Goal: Task Accomplishment & Management: Manage account settings

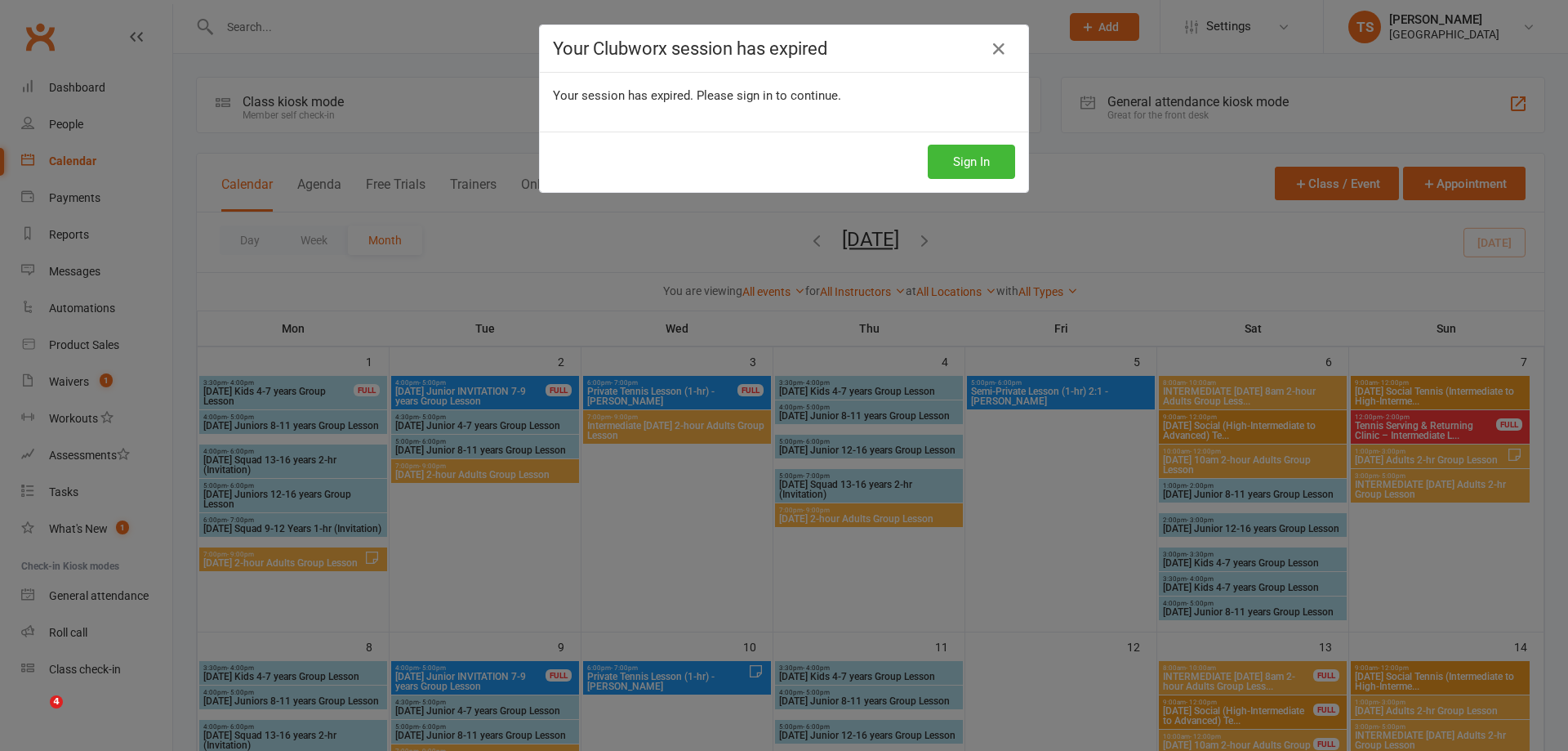
scroll to position [1357, 0]
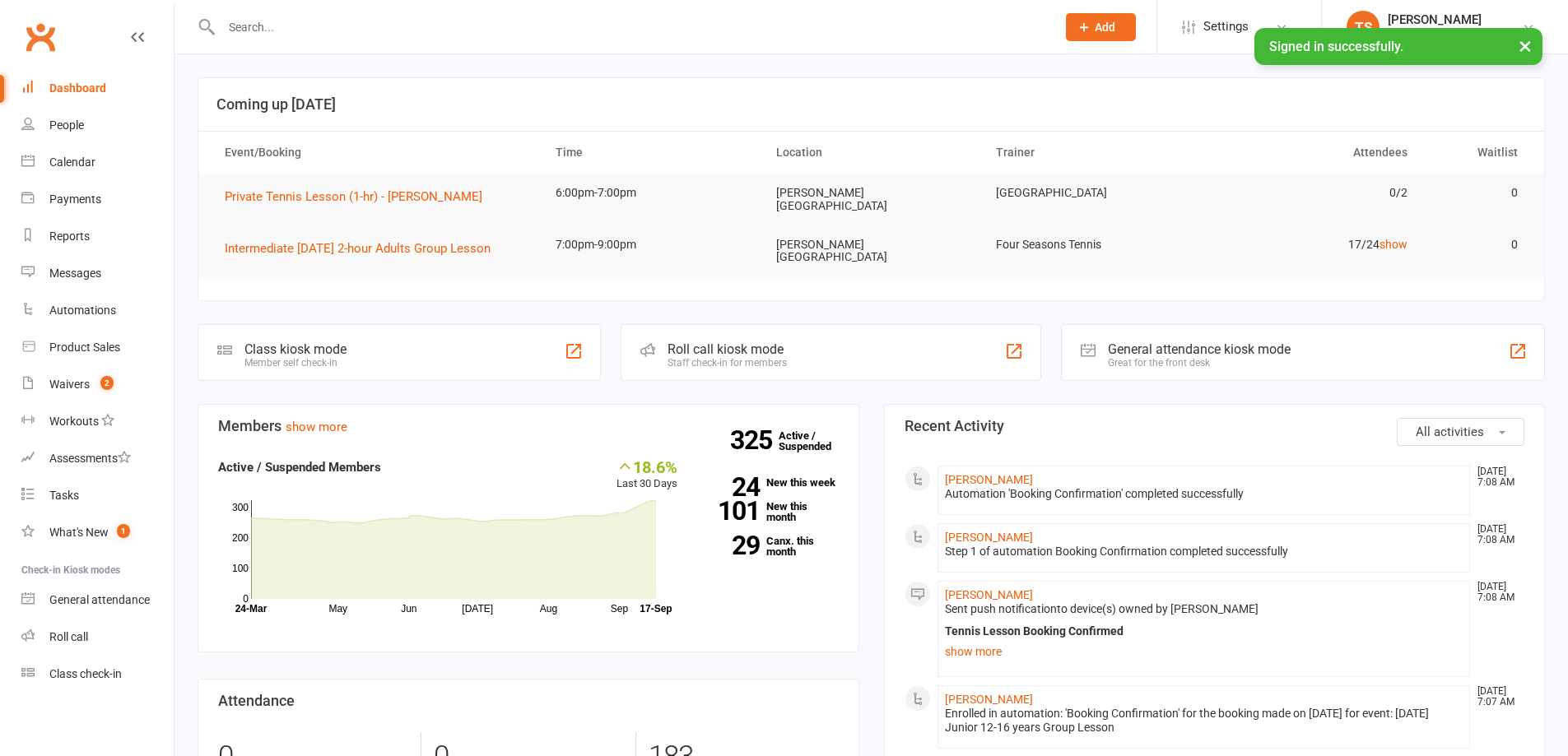
click at [224, 29] on input "text" at bounding box center [630, 27] width 828 height 23
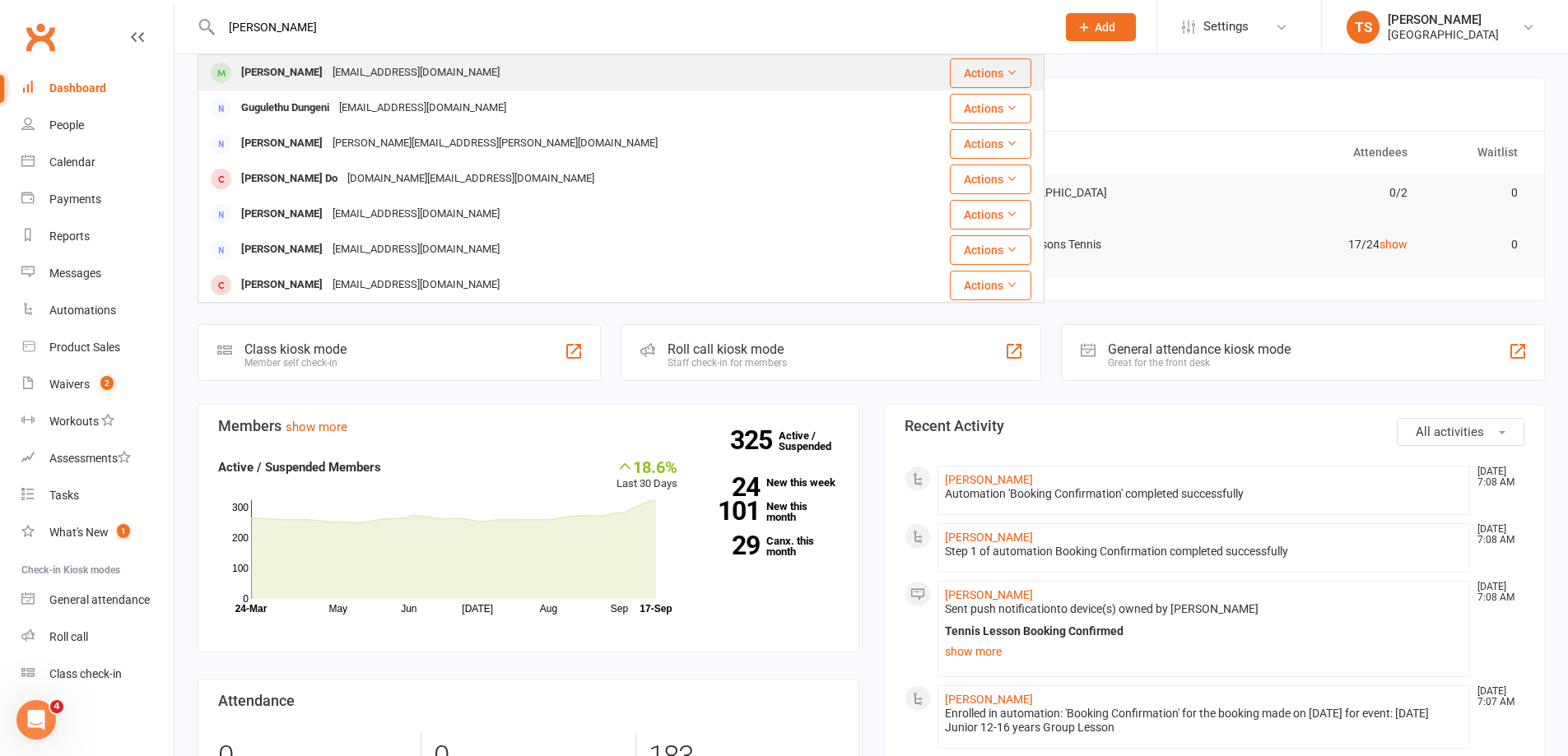
type input "[PERSON_NAME]"
click at [307, 66] on div "[PERSON_NAME]" at bounding box center [282, 73] width 91 height 24
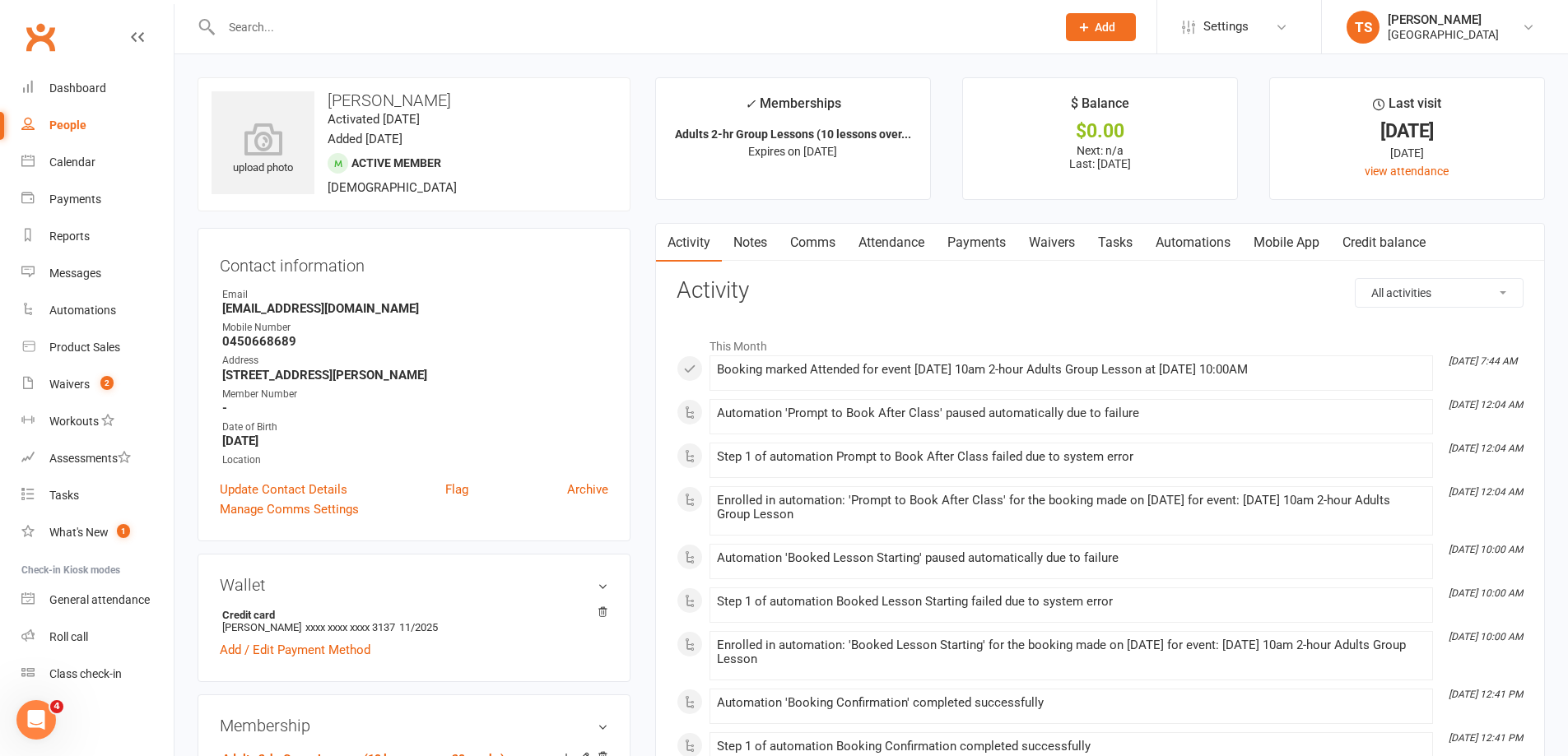
drag, startPoint x: 980, startPoint y: 242, endPoint x: 1268, endPoint y: 446, distance: 352.9
click at [980, 243] on link "Payments" at bounding box center [976, 242] width 82 height 38
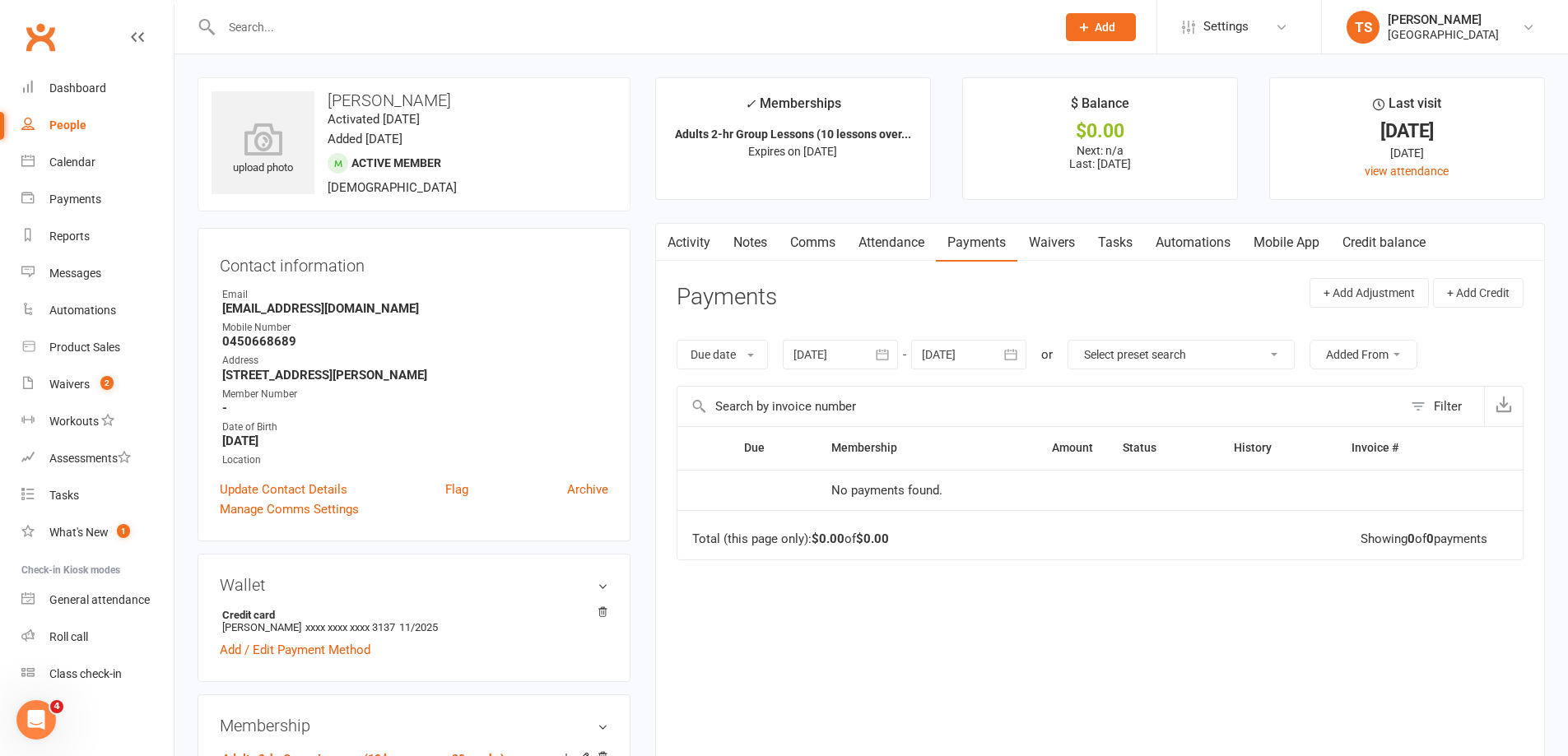
click at [843, 355] on div at bounding box center [840, 354] width 115 height 29
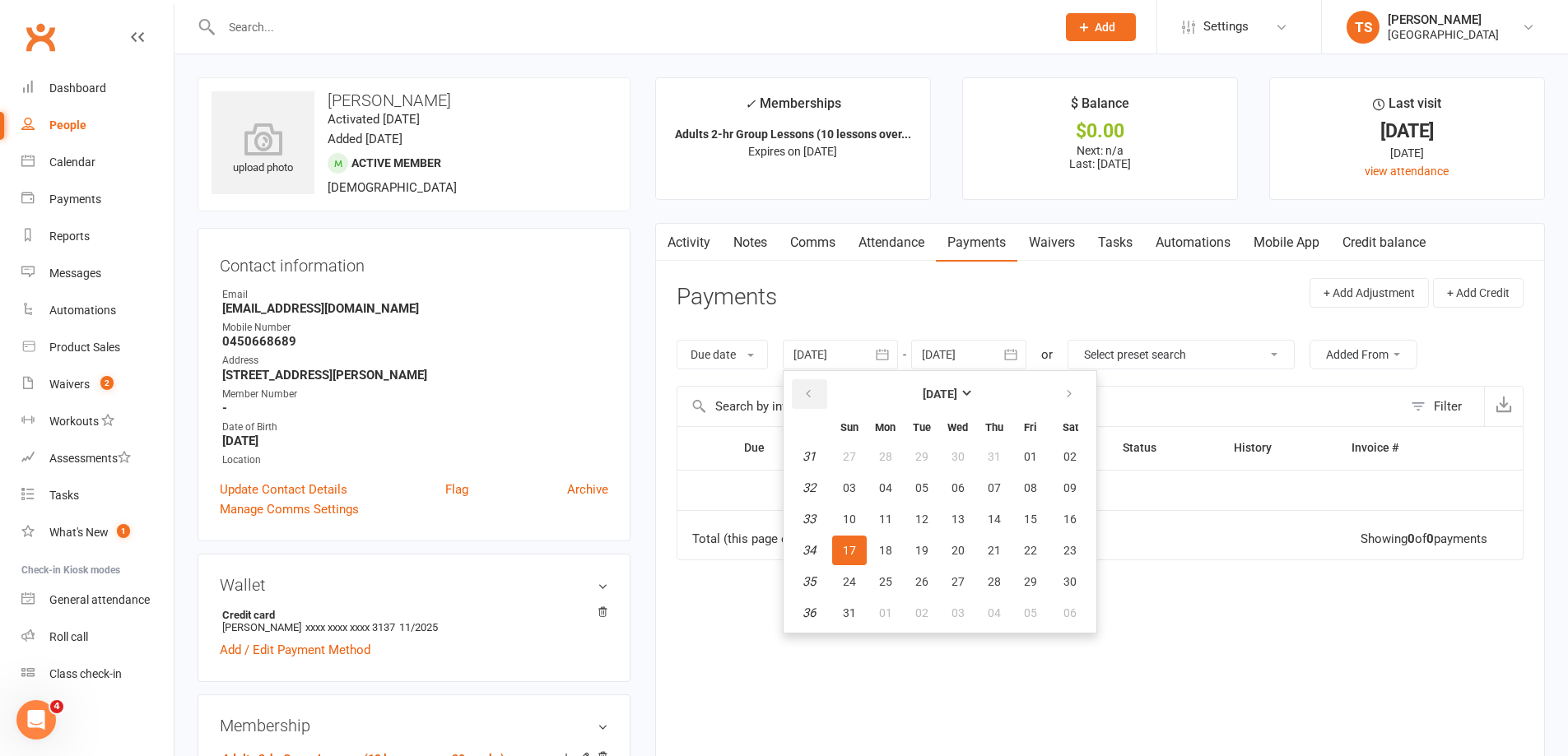
click at [813, 394] on icon "button" at bounding box center [808, 394] width 12 height 13
click at [849, 489] on span "04" at bounding box center [849, 487] width 13 height 13
type input "04 May 2025"
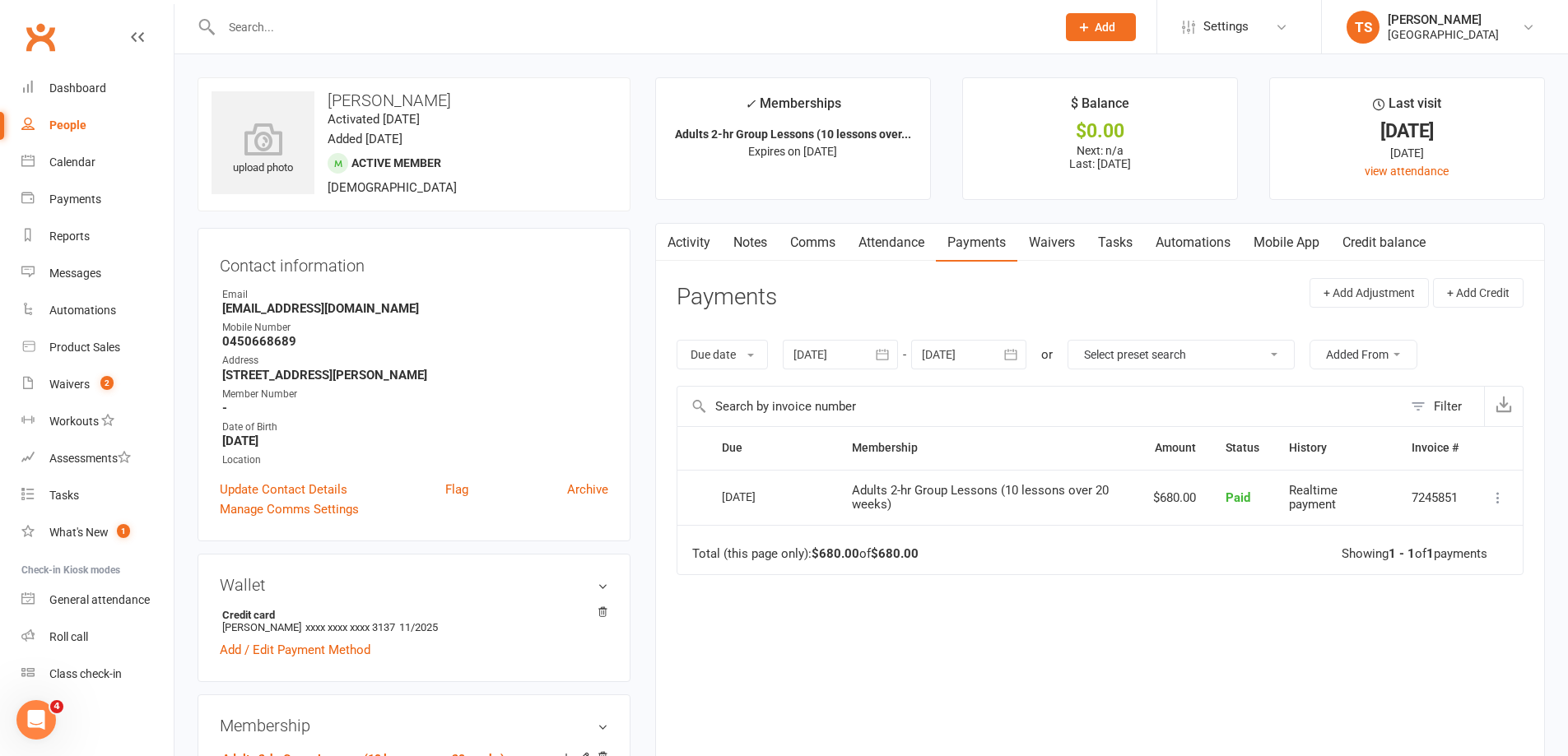
click at [900, 242] on link "Attendance" at bounding box center [891, 242] width 89 height 38
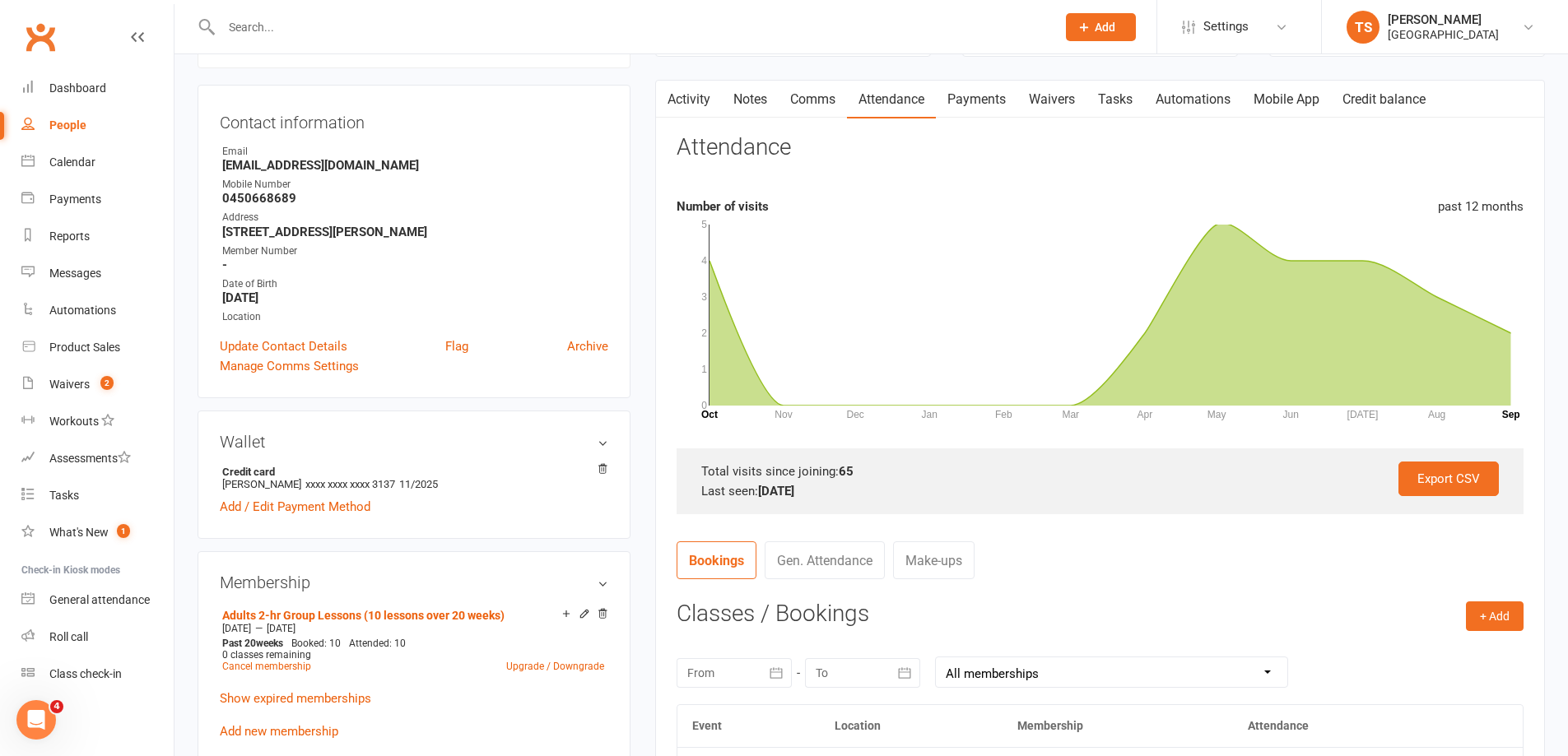
scroll to position [494, 0]
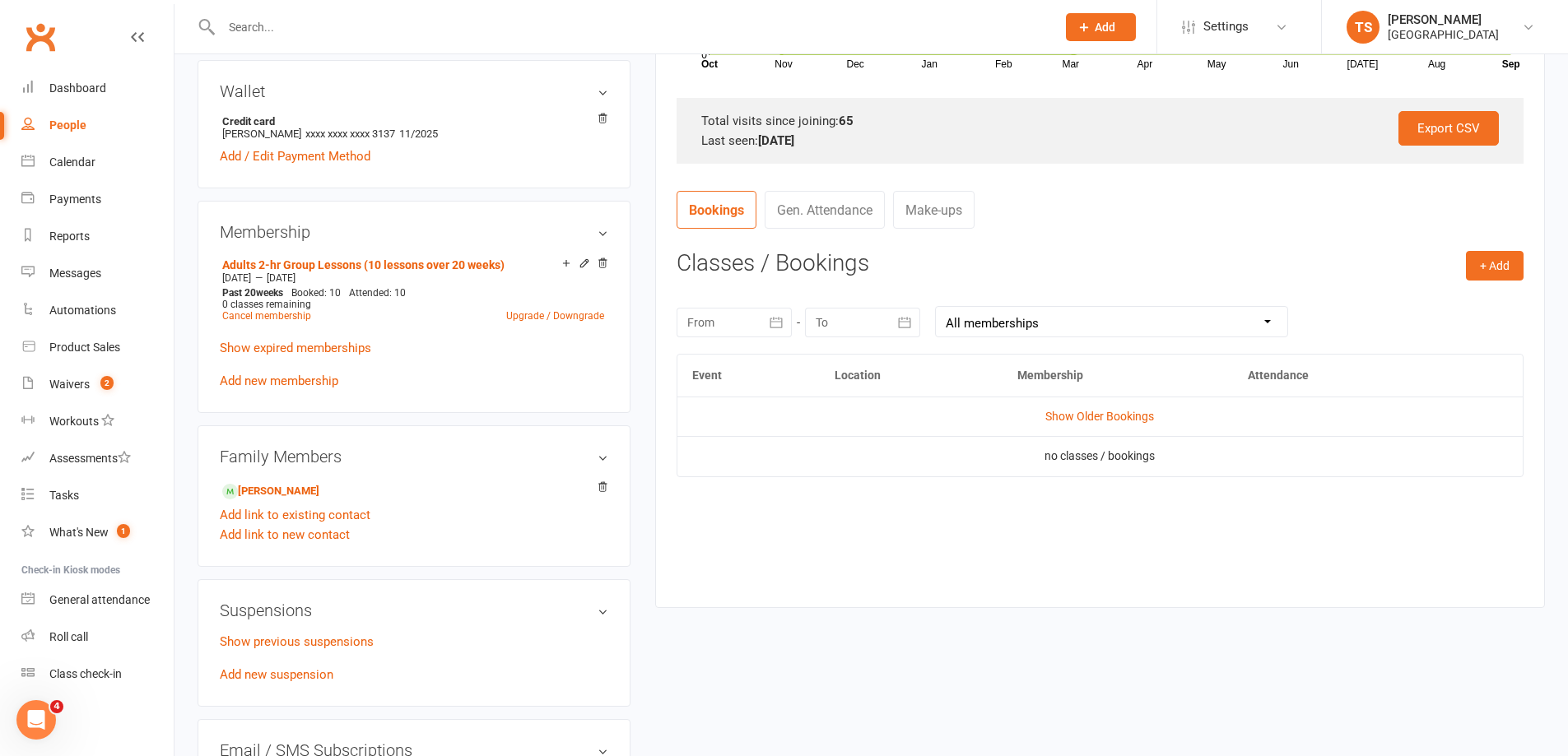
click at [1092, 407] on td "Show Older Bookings" at bounding box center [1100, 416] width 846 height 40
click at [1091, 414] on link "Show Older Bookings" at bounding box center [1100, 416] width 109 height 13
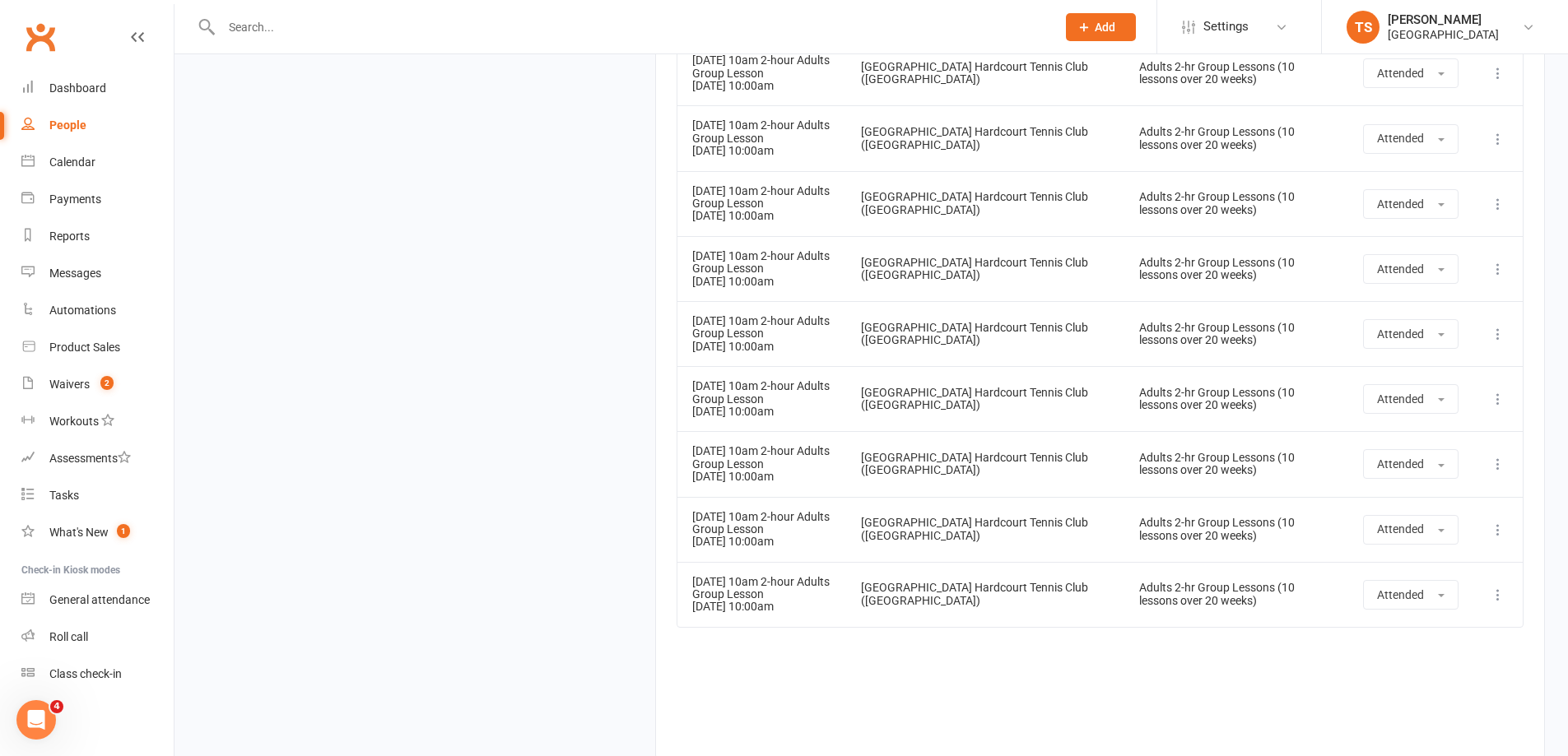
scroll to position [4708, 0]
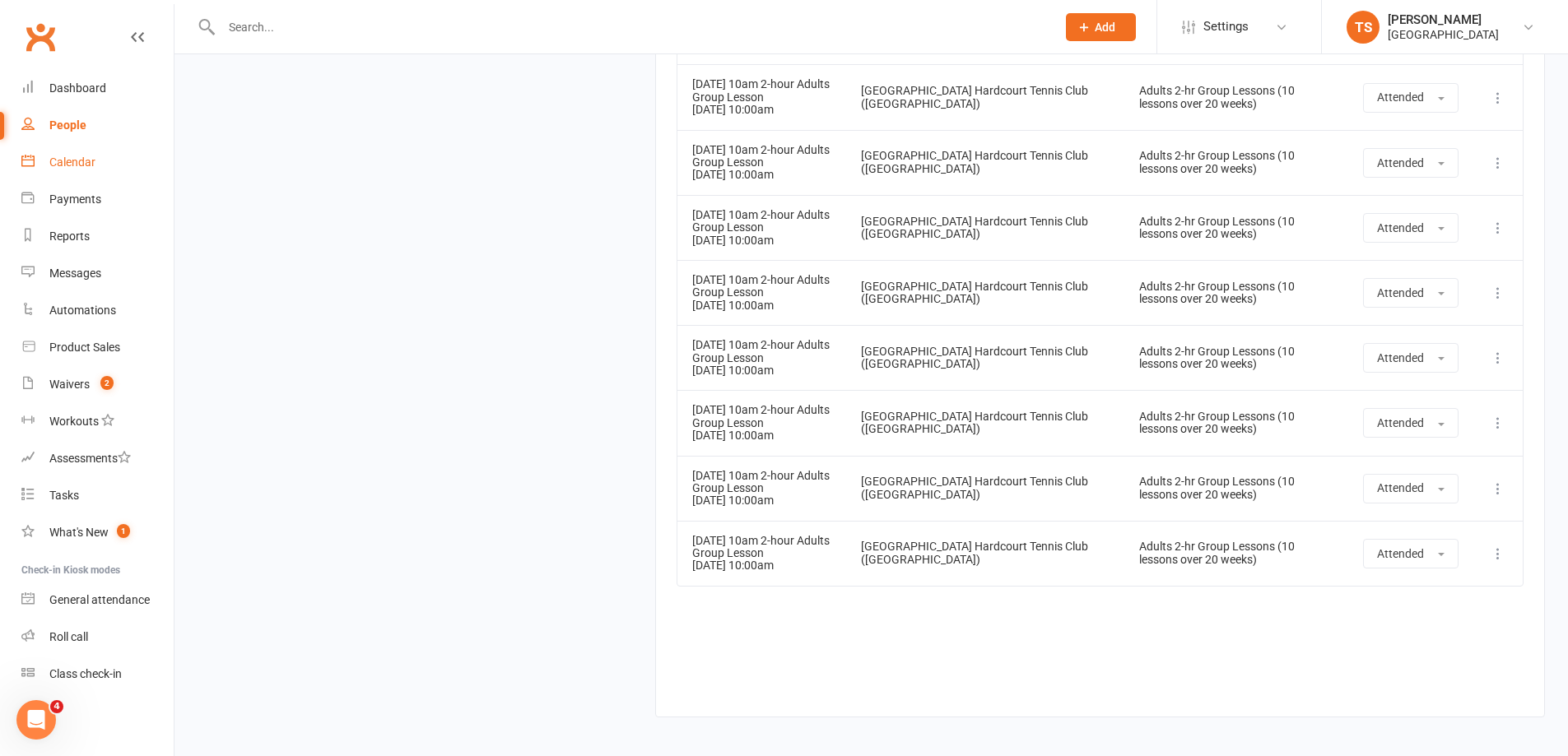
click at [70, 166] on div "Calendar" at bounding box center [73, 162] width 46 height 13
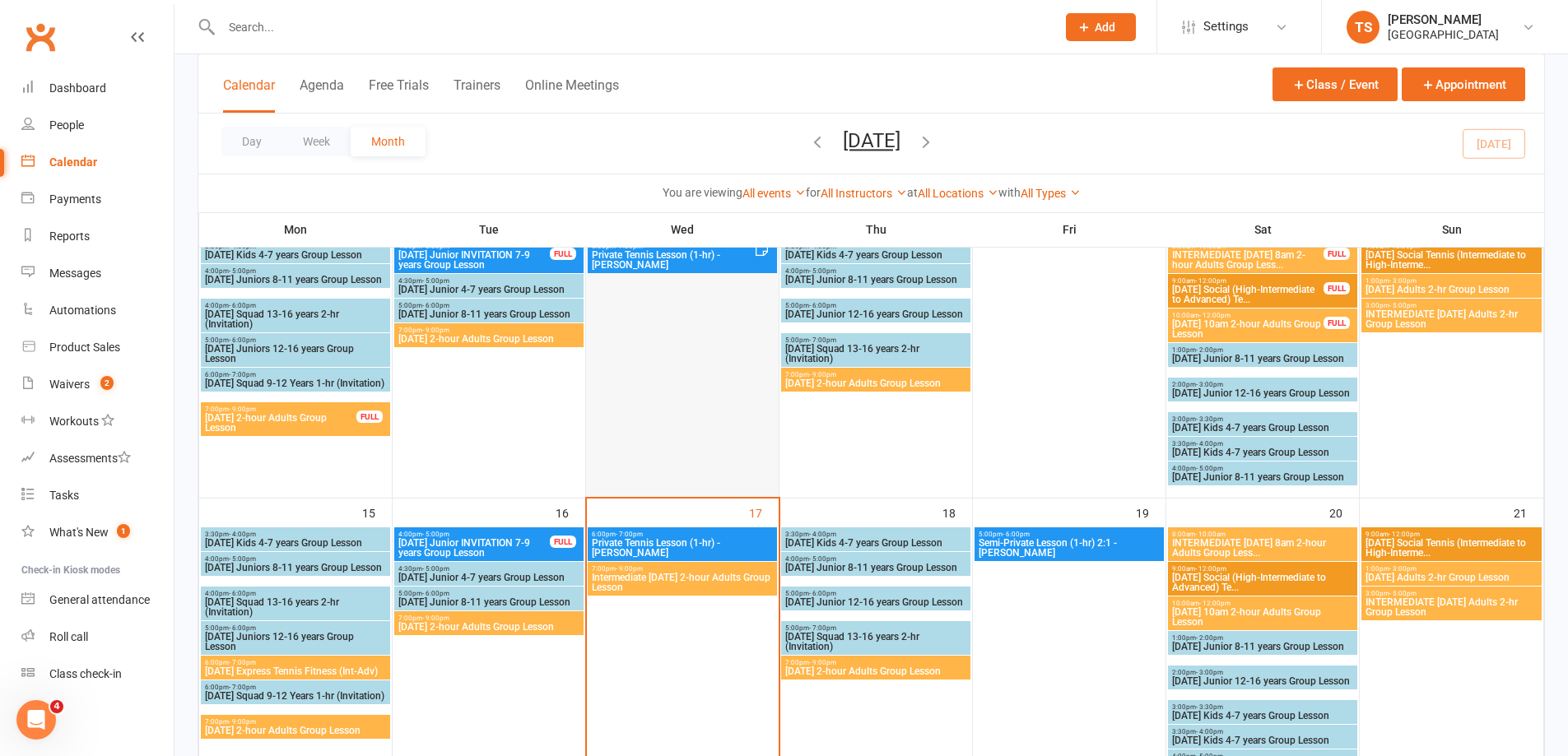
scroll to position [494, 0]
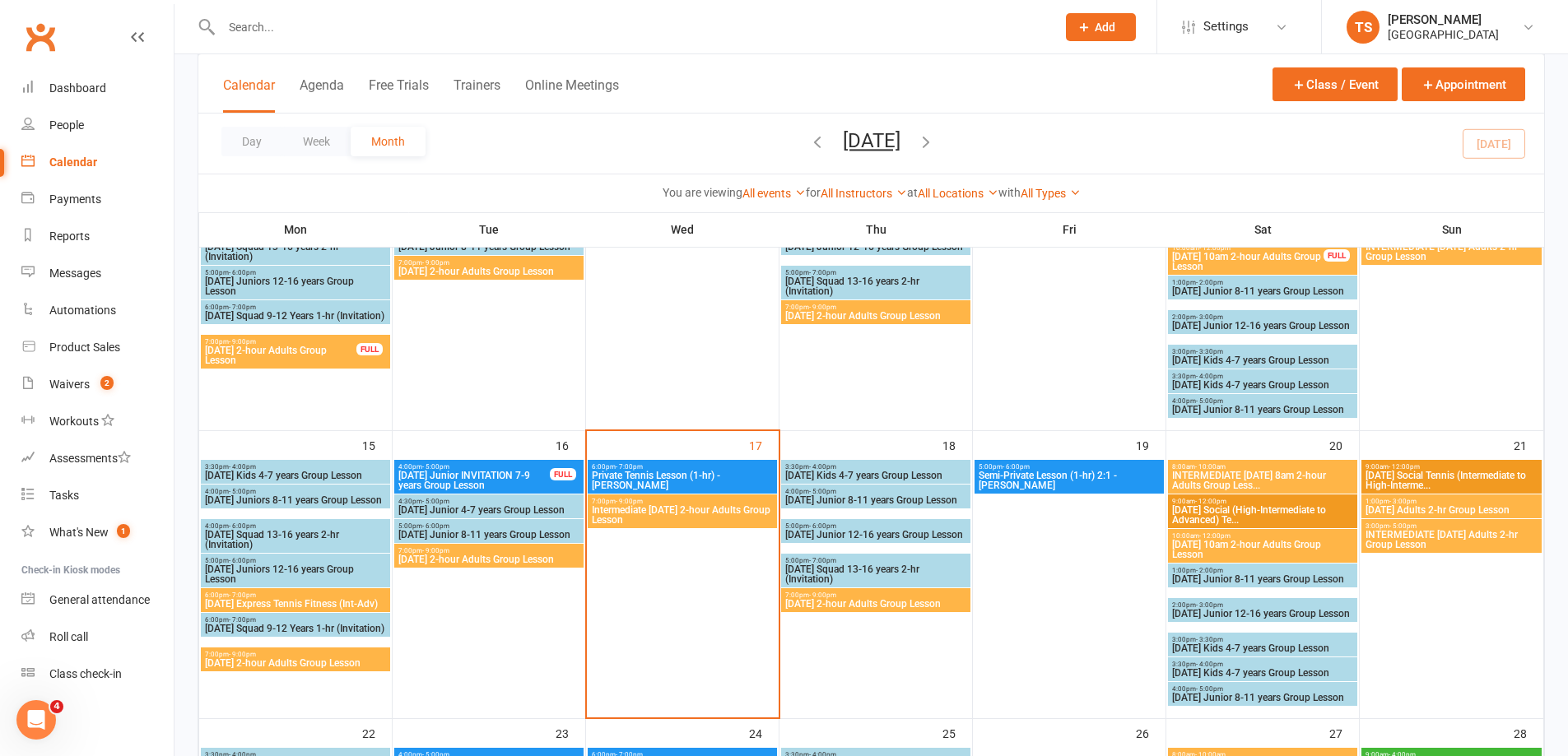
click at [667, 510] on span "Intermediate [DATE] 2-hour Adults Group Lesson" at bounding box center [682, 514] width 183 height 19
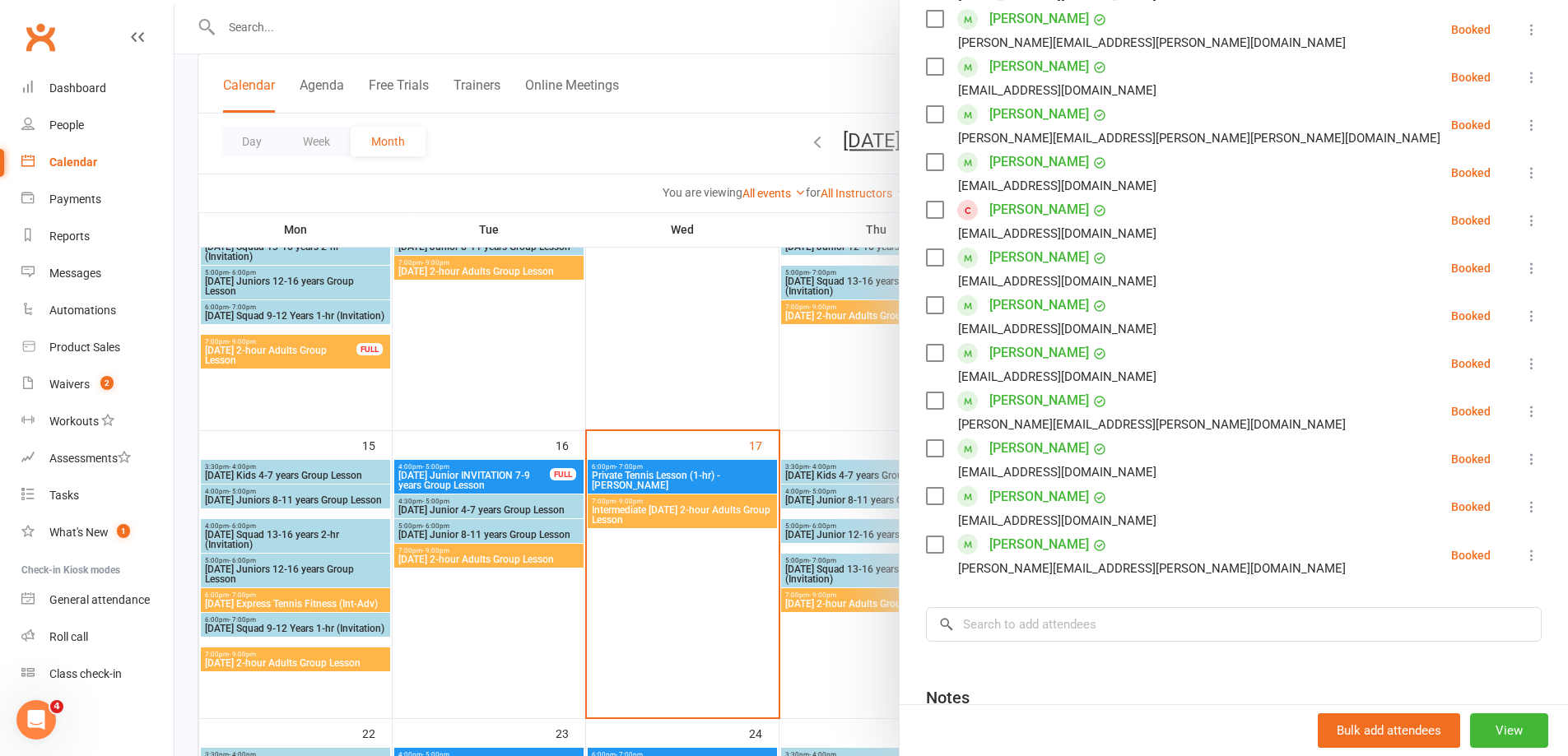
scroll to position [659, 0]
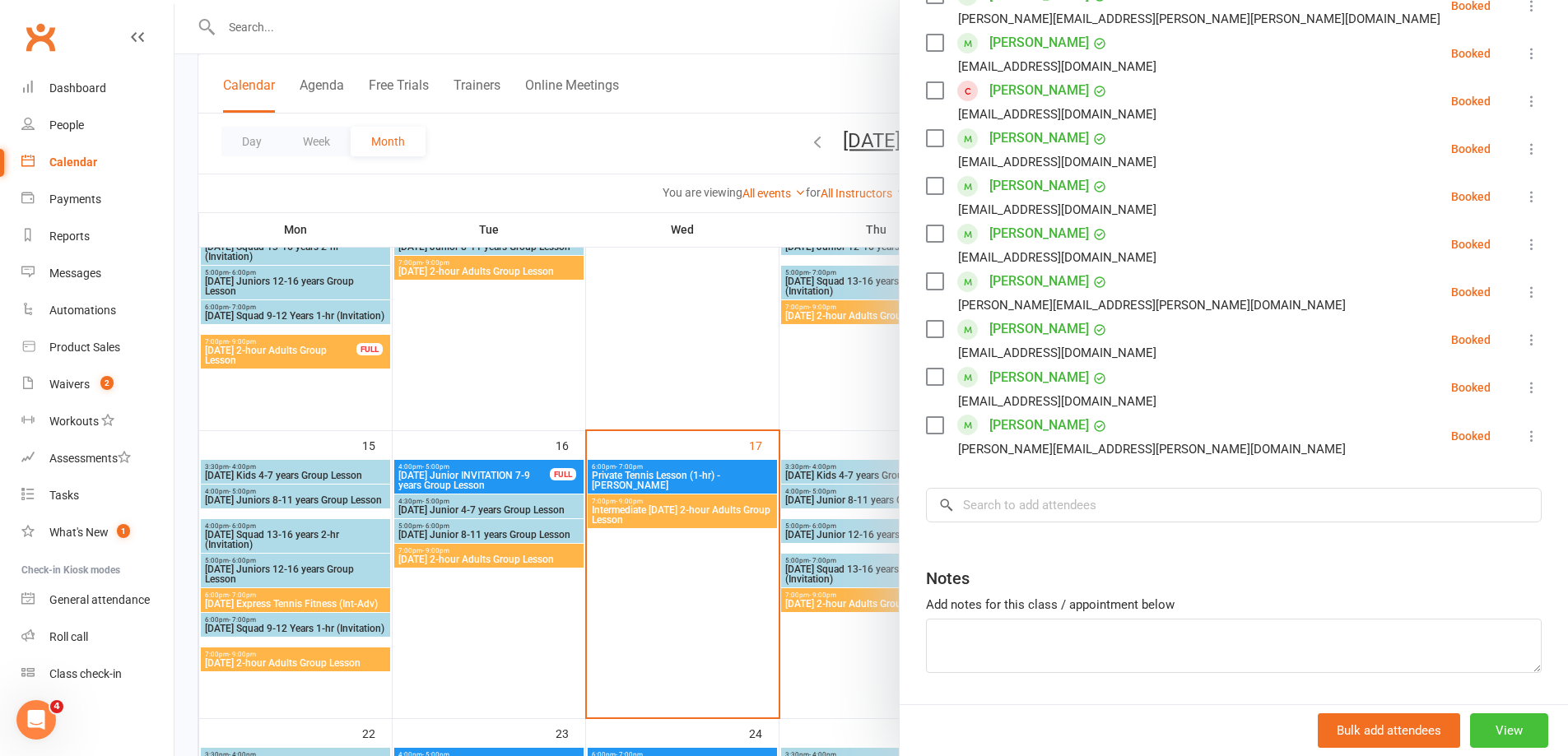
click at [1489, 728] on button "View" at bounding box center [1508, 730] width 78 height 35
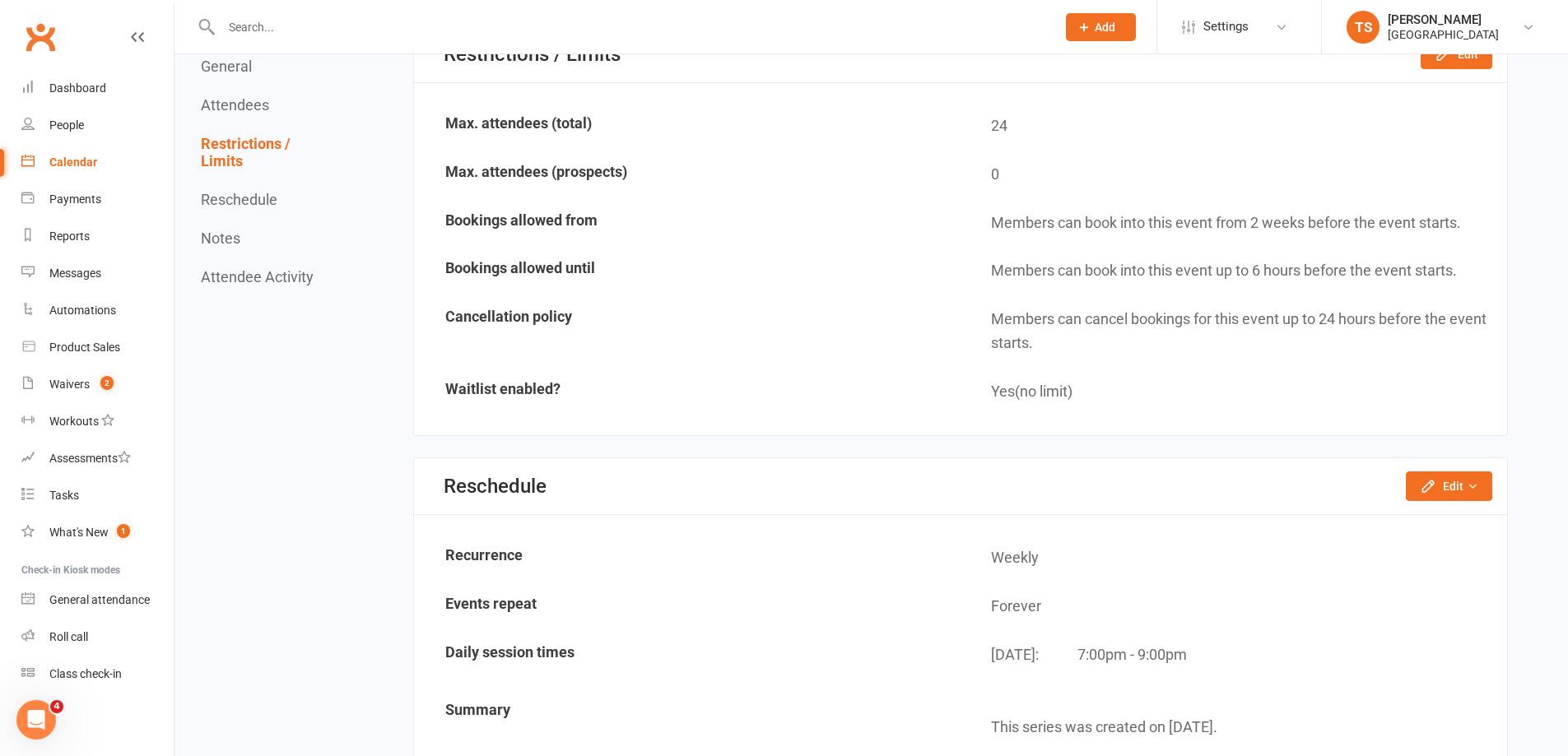
scroll to position [1892, 0]
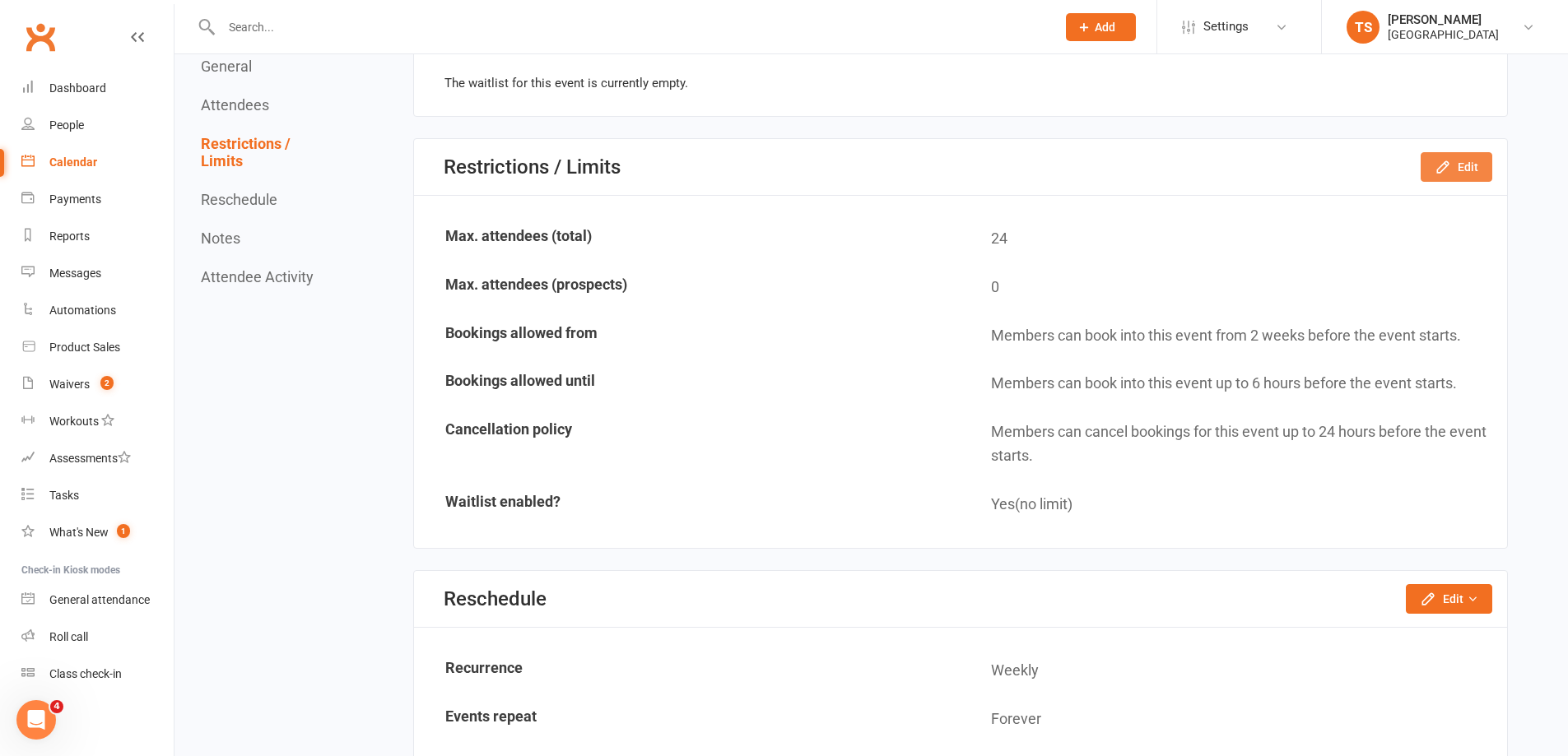
click at [1458, 169] on button "Edit" at bounding box center [1457, 166] width 72 height 29
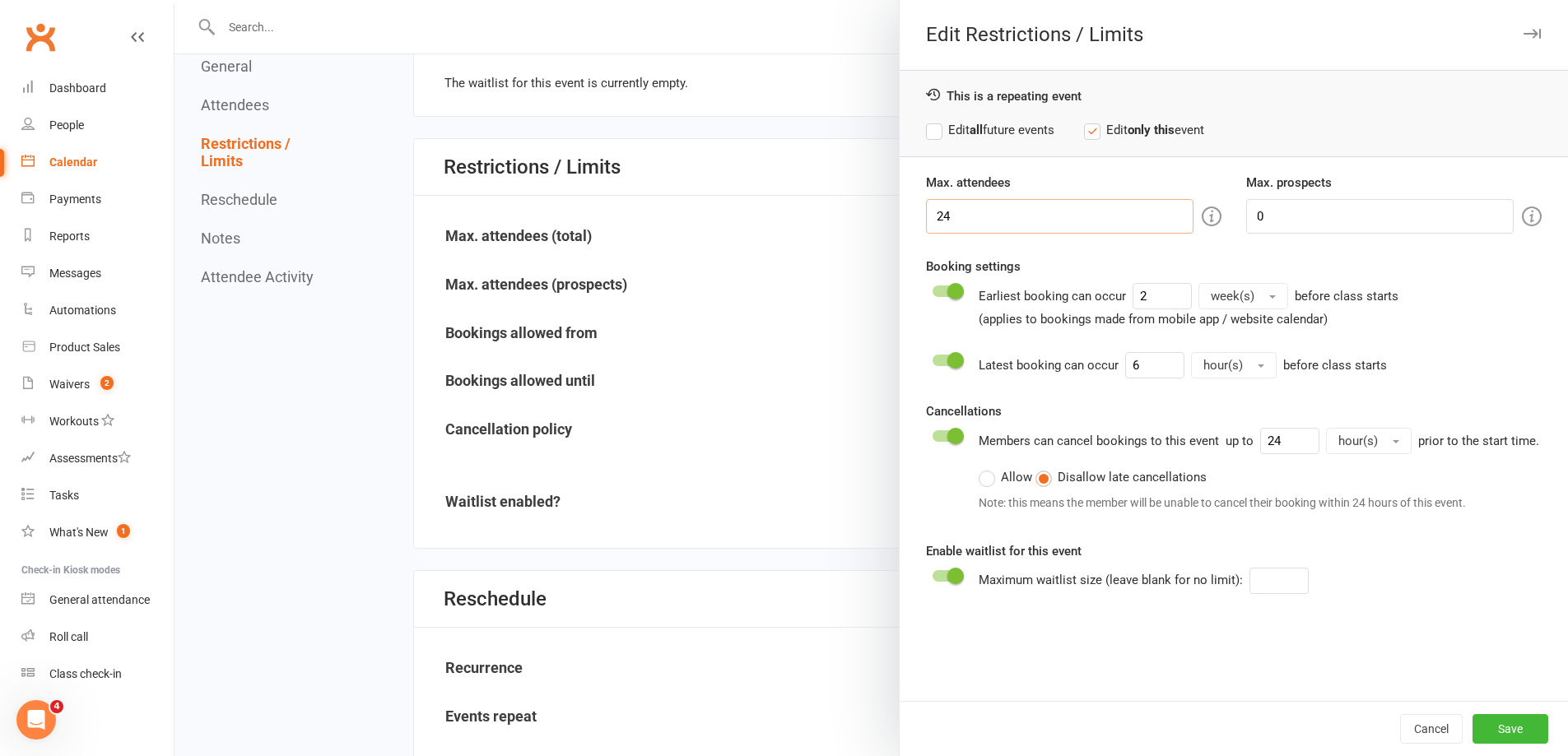
drag, startPoint x: 955, startPoint y: 229, endPoint x: 919, endPoint y: 216, distance: 38.3
click at [926, 217] on input "24" at bounding box center [1059, 216] width 268 height 35
type input "18"
click at [1502, 728] on button "Save" at bounding box center [1510, 728] width 75 height 29
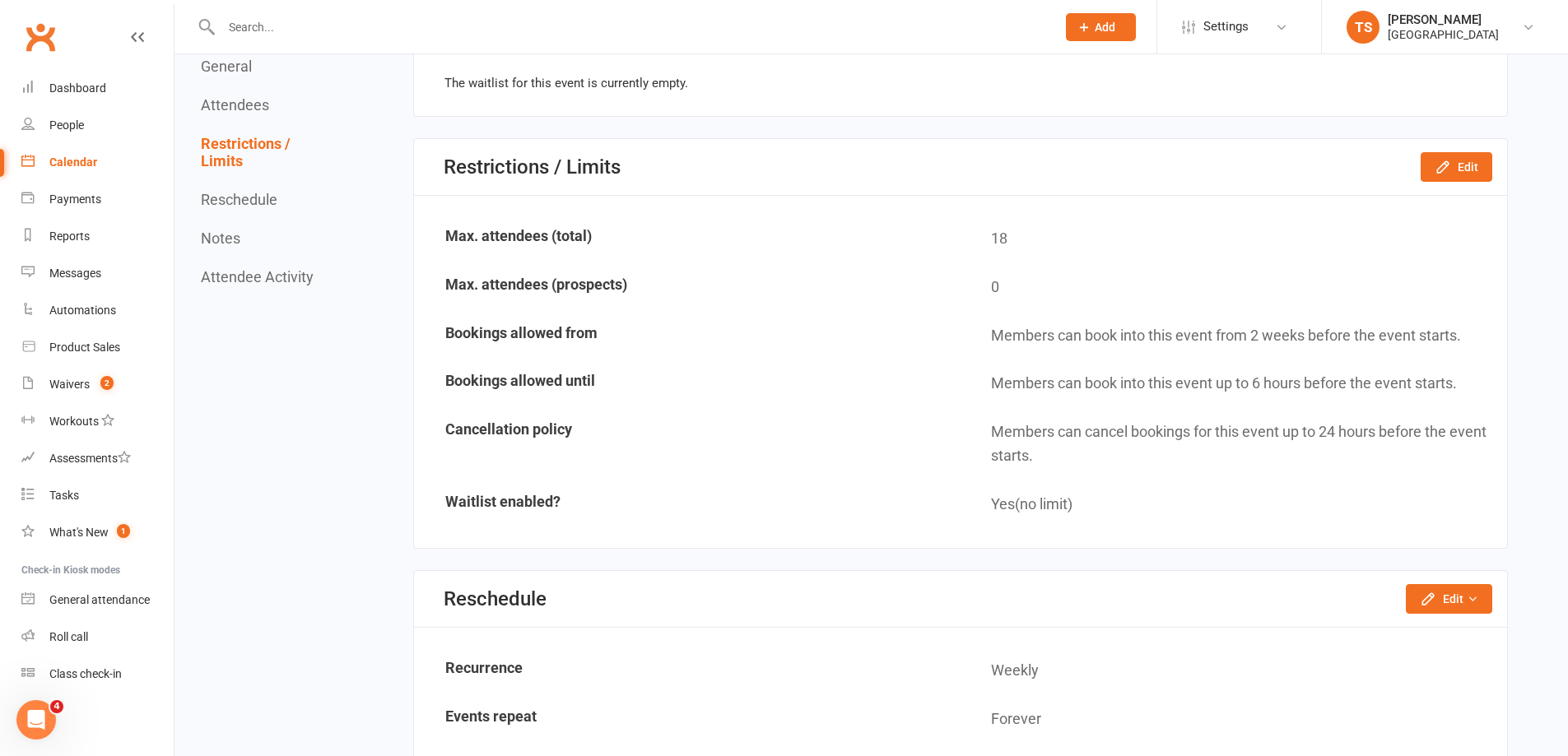
click at [74, 165] on div "Calendar" at bounding box center [74, 162] width 48 height 13
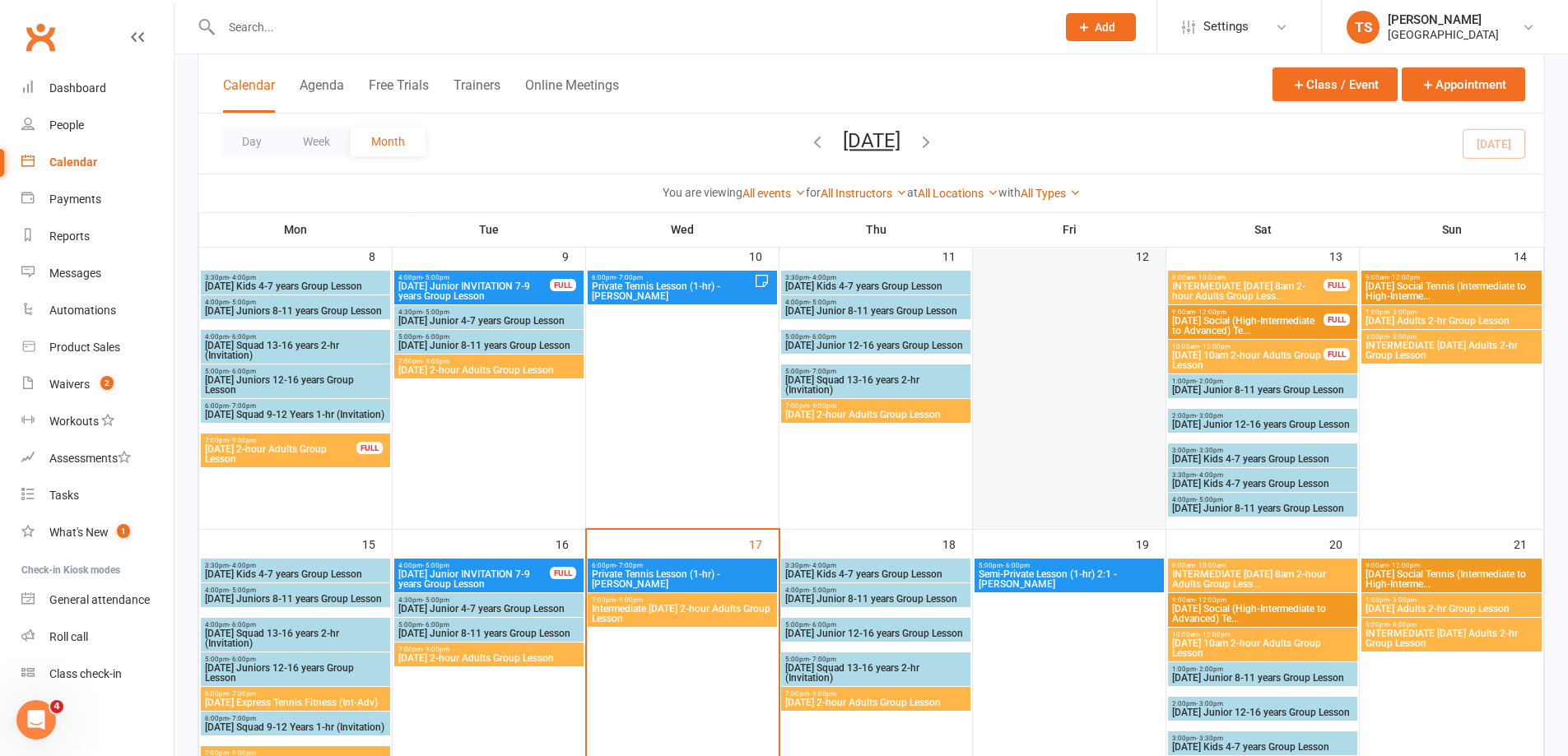
scroll to position [411, 0]
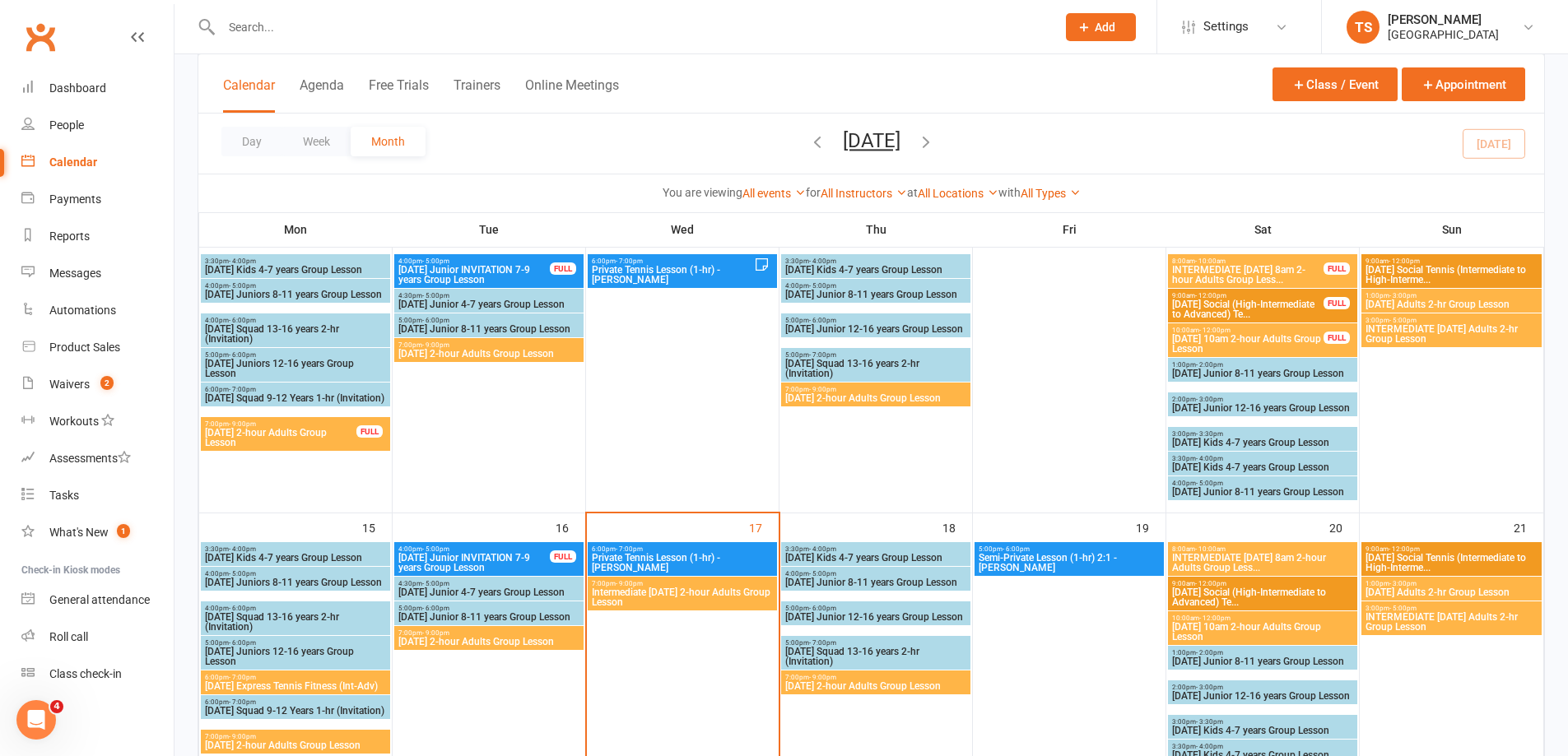
click at [913, 680] on span "7:00pm - 9:00pm" at bounding box center [875, 678] width 183 height 7
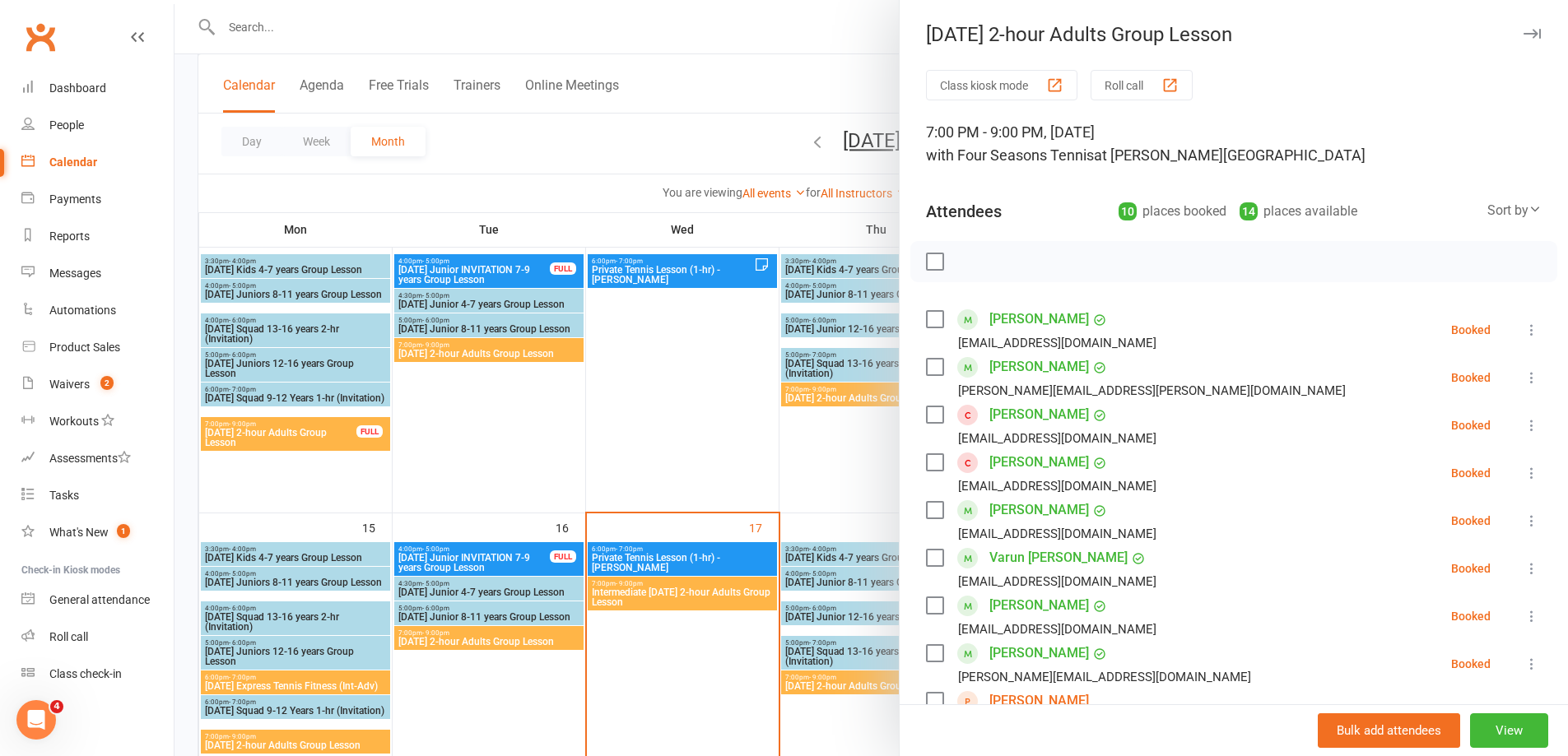
click at [687, 647] on div at bounding box center [871, 378] width 1393 height 756
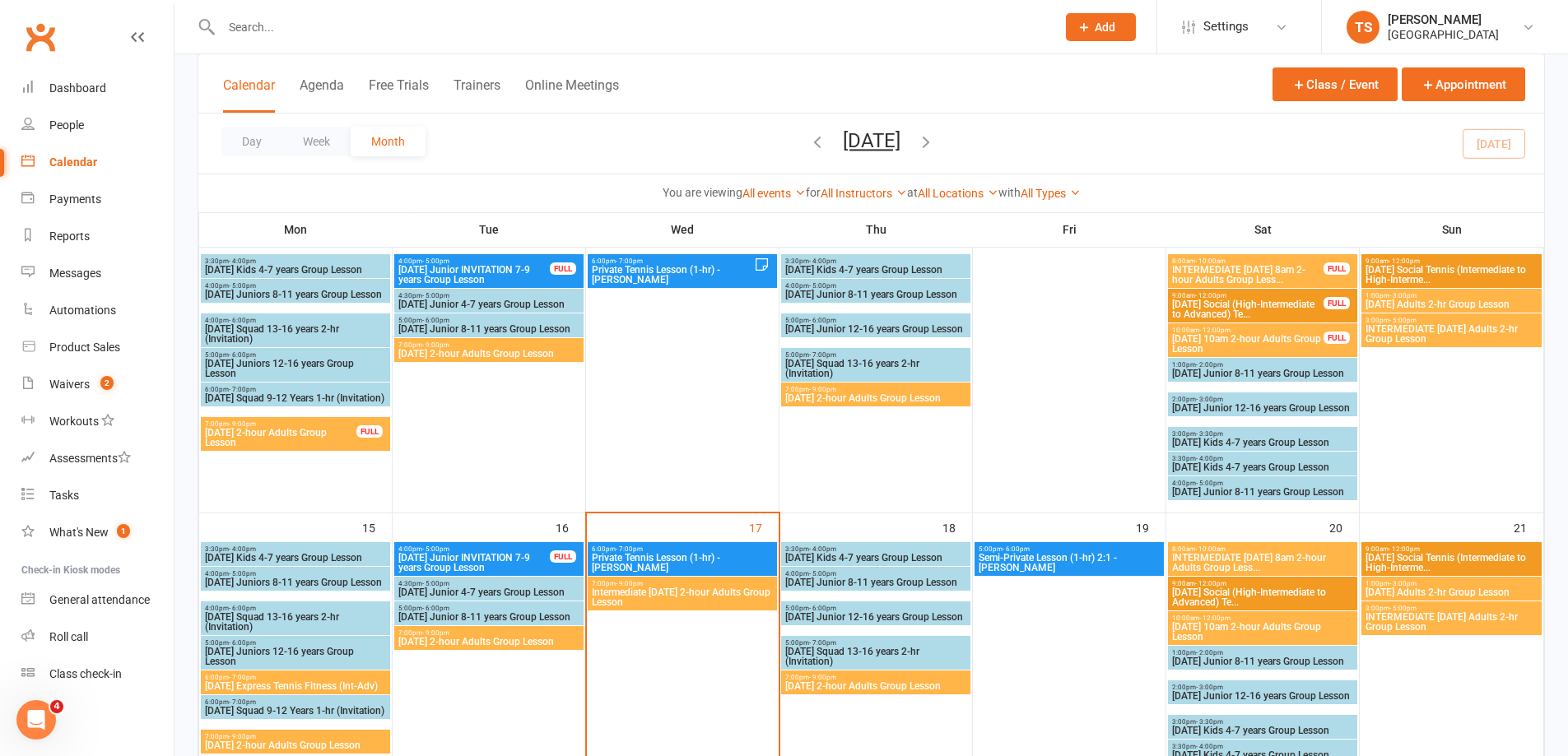
click at [1253, 559] on span "INTERMEDIATE [DATE] 8am 2-hour Adults Group Less..." at bounding box center [1262, 562] width 183 height 19
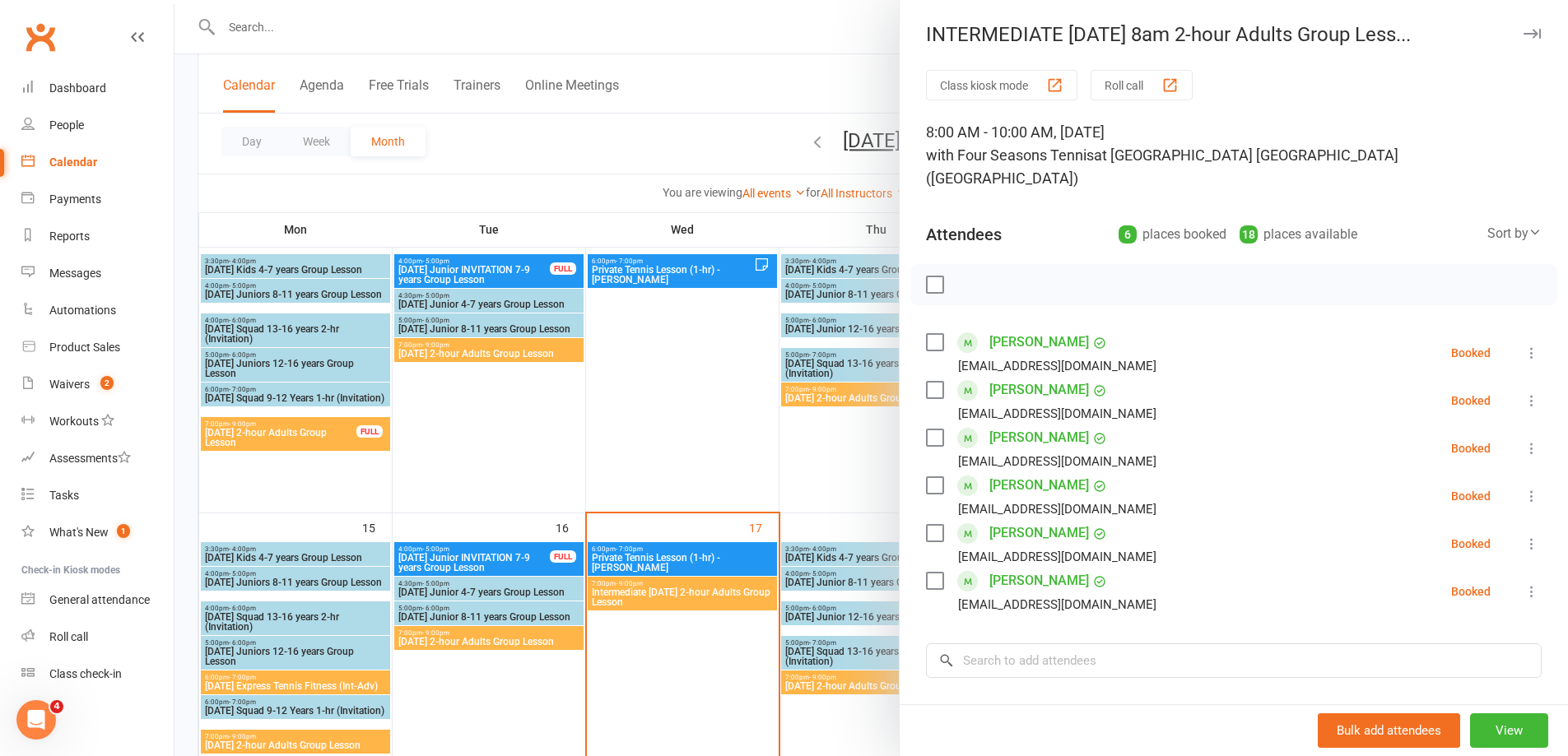
click at [679, 673] on div at bounding box center [871, 378] width 1393 height 756
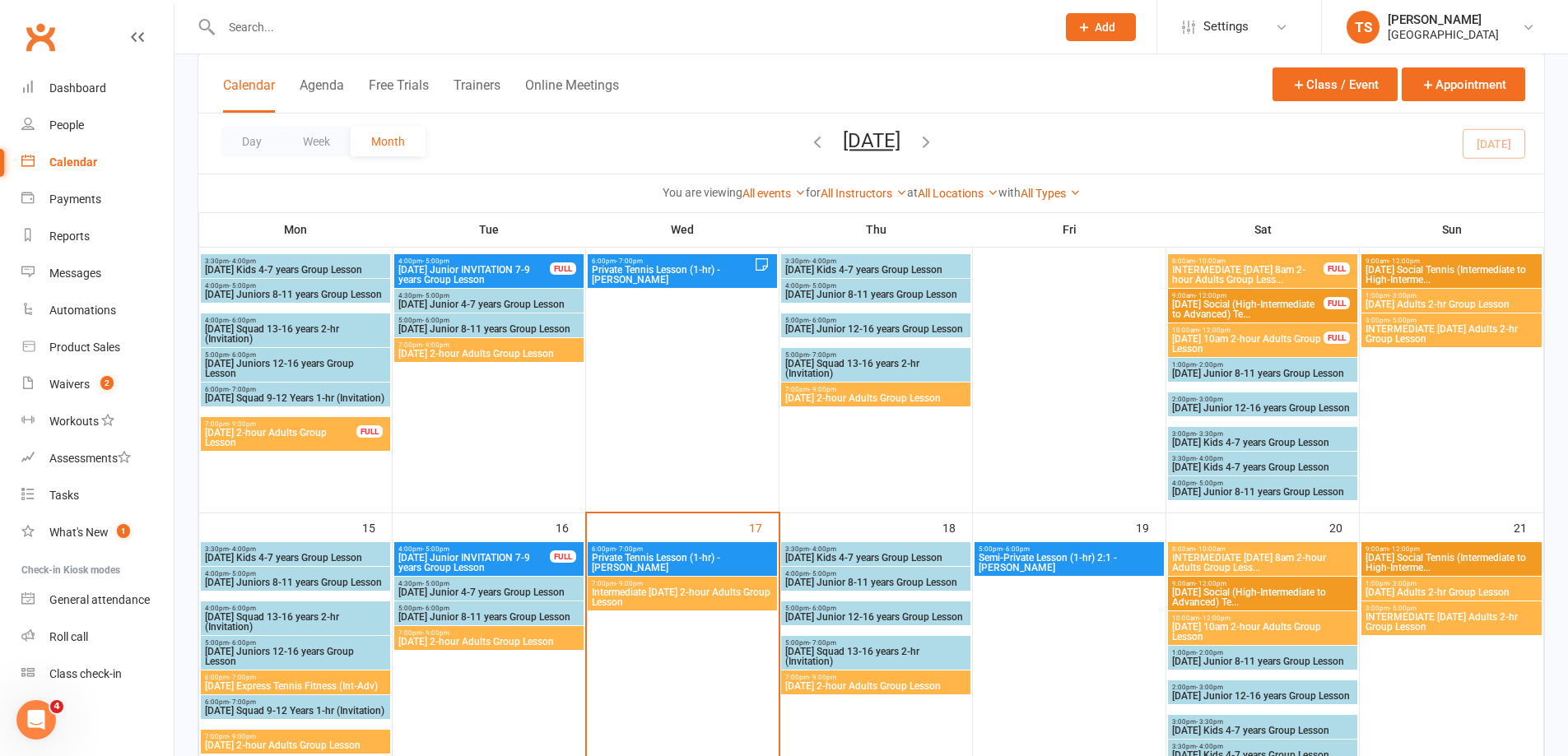
click at [1255, 624] on span "[DATE] 10am 2-hour Adults Group Lesson" at bounding box center [1262, 631] width 183 height 19
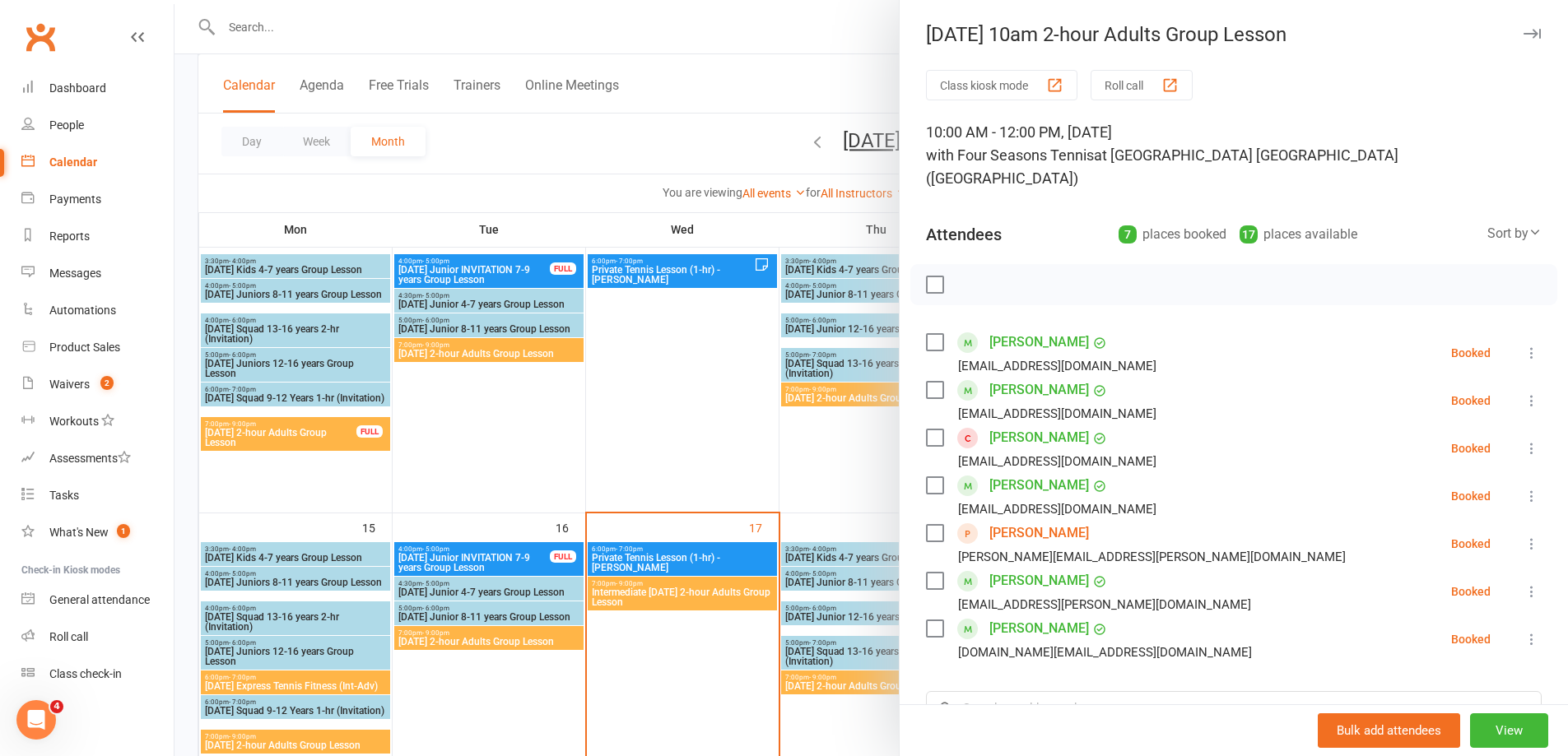
click at [679, 662] on div at bounding box center [871, 378] width 1393 height 756
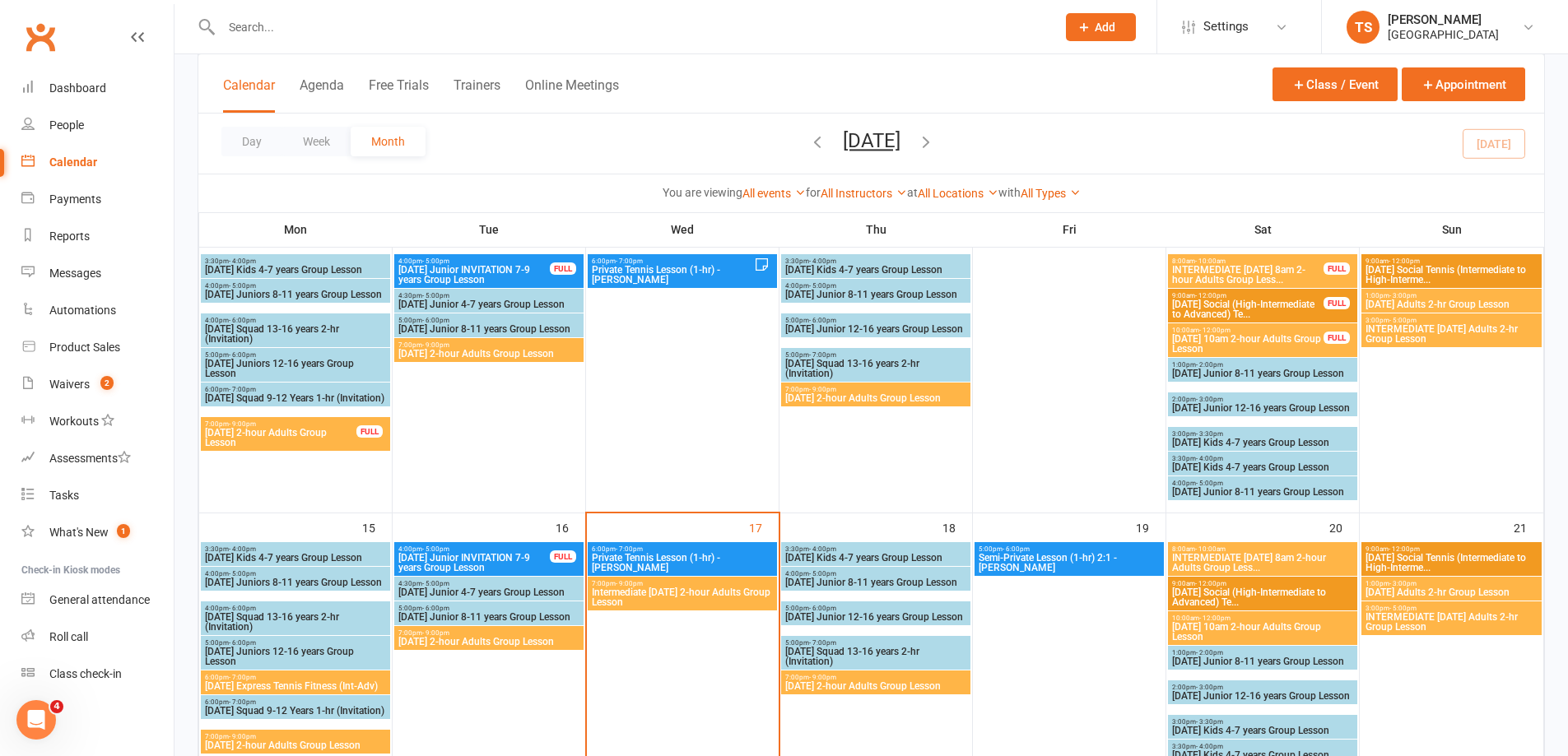
click at [1489, 556] on span "[DATE] Social Tennis (Intermediate to High-Interme..." at bounding box center [1451, 562] width 174 height 19
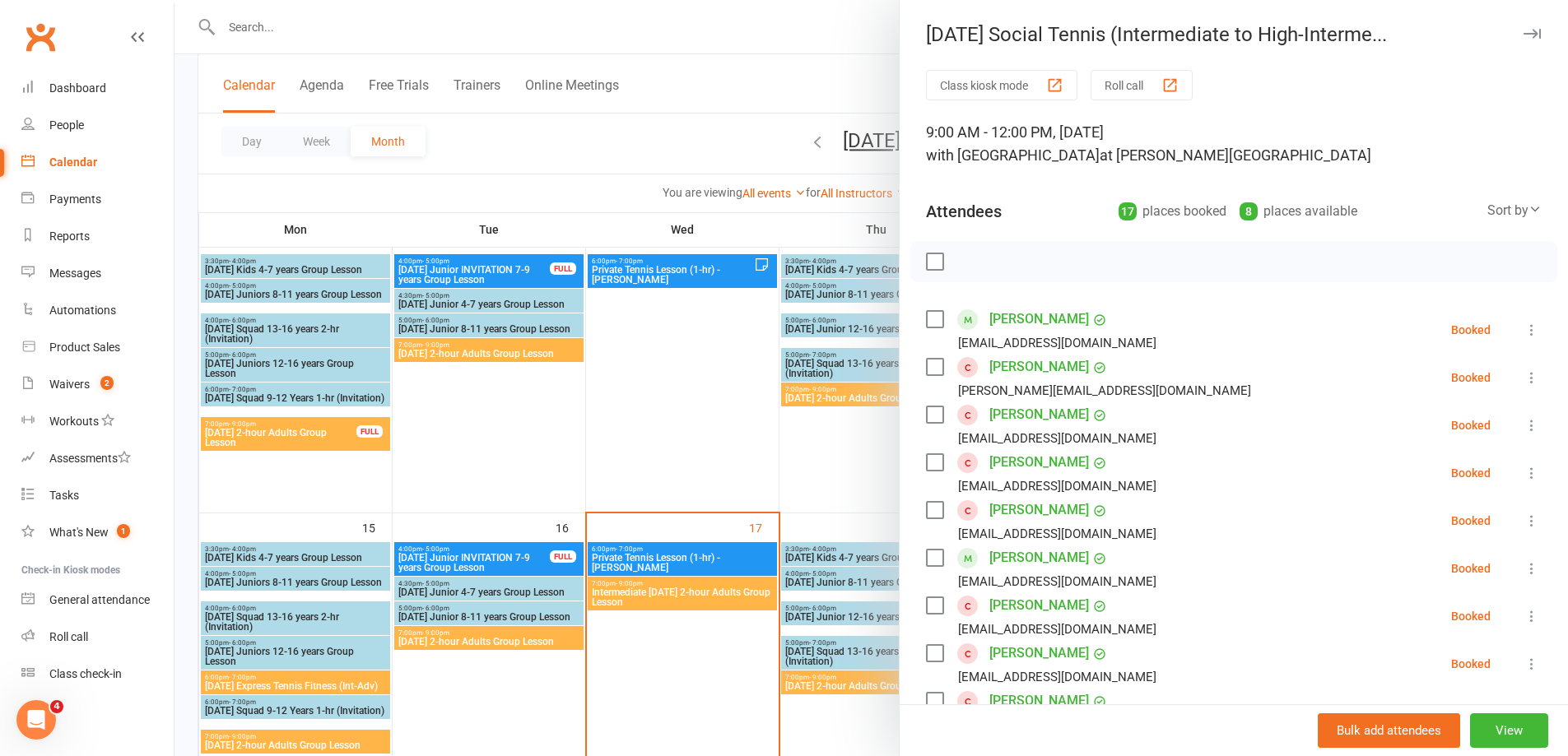
click at [649, 715] on div at bounding box center [871, 378] width 1393 height 756
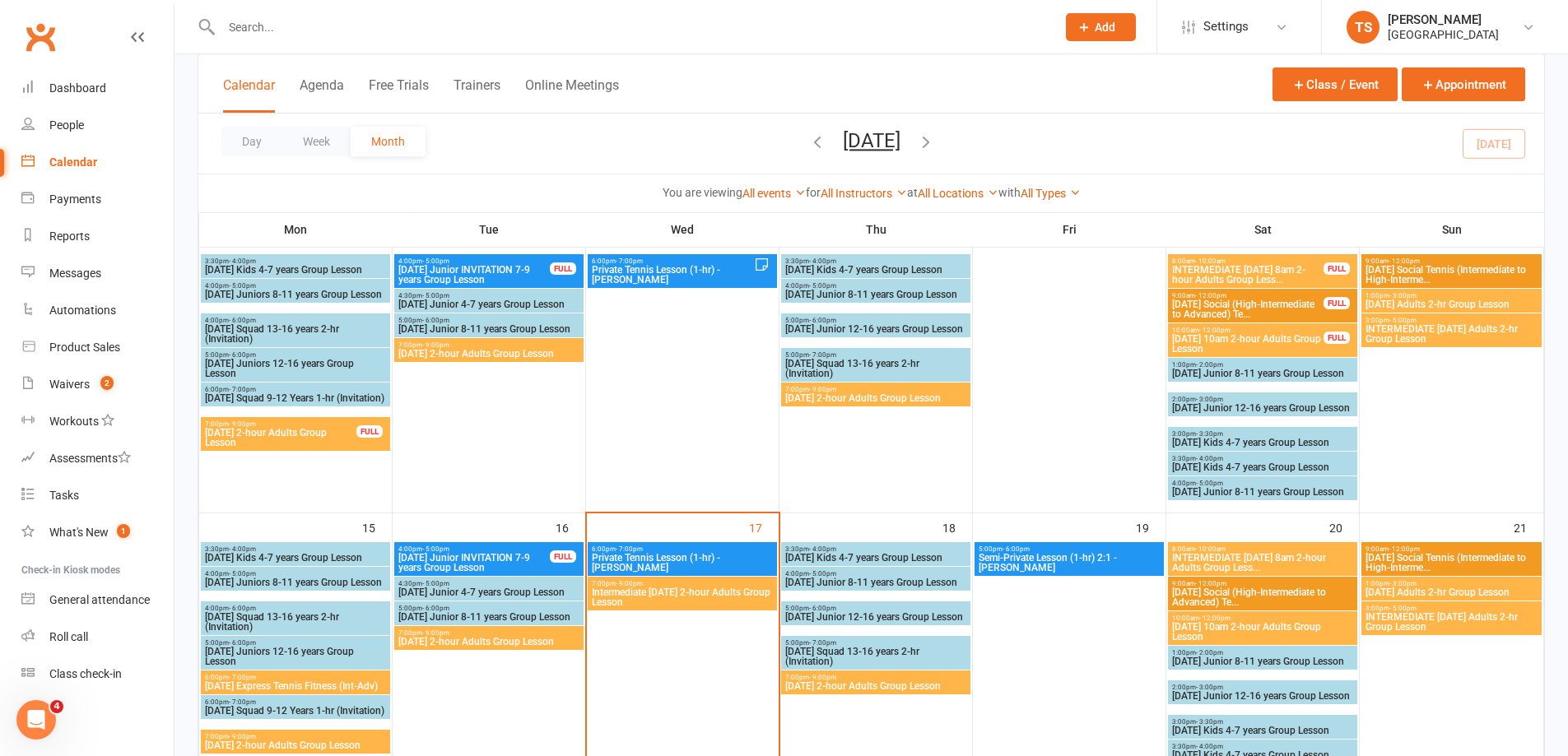
click at [1473, 586] on span "1:00pm - 3:00pm" at bounding box center [1451, 584] width 174 height 7
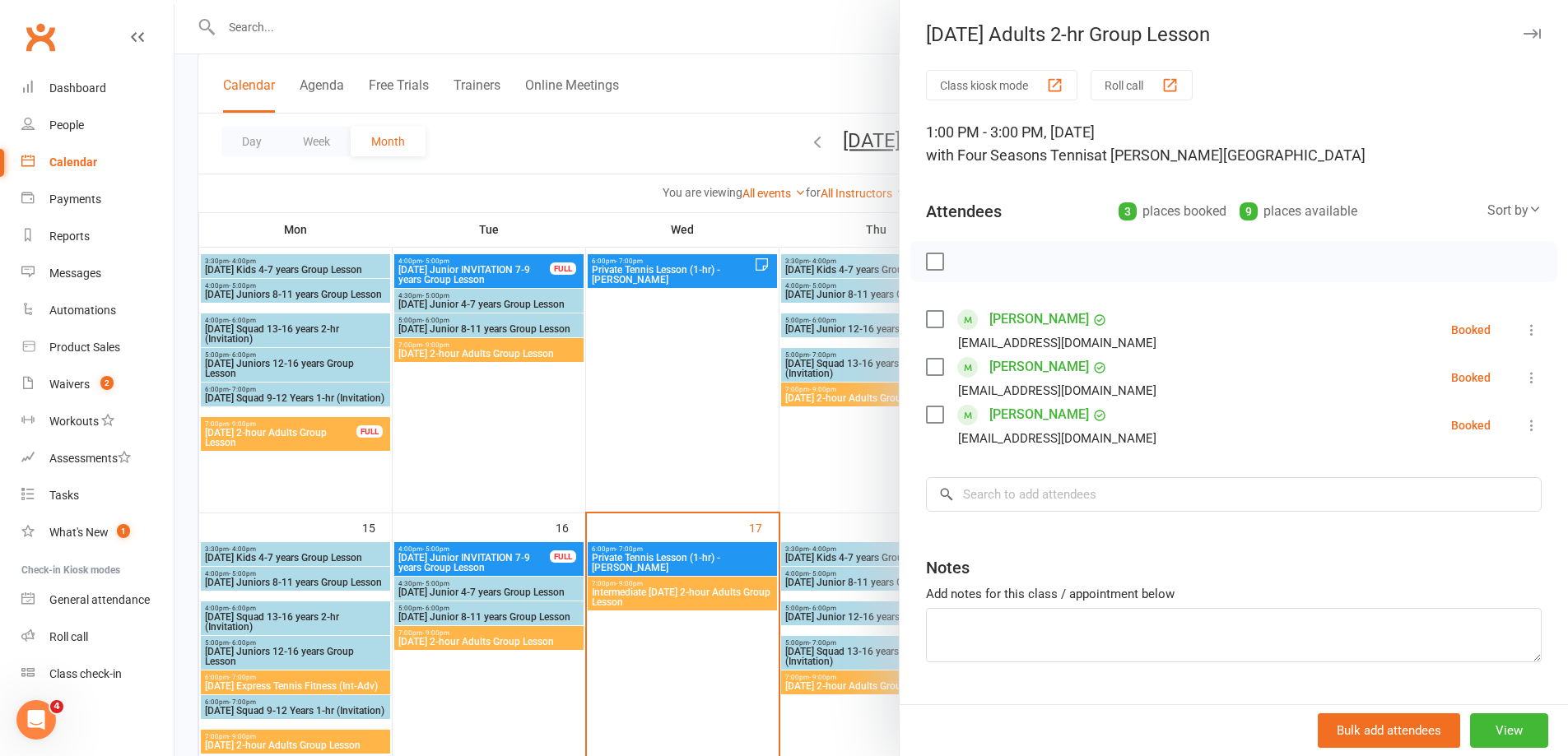
click at [653, 689] on div at bounding box center [871, 378] width 1393 height 756
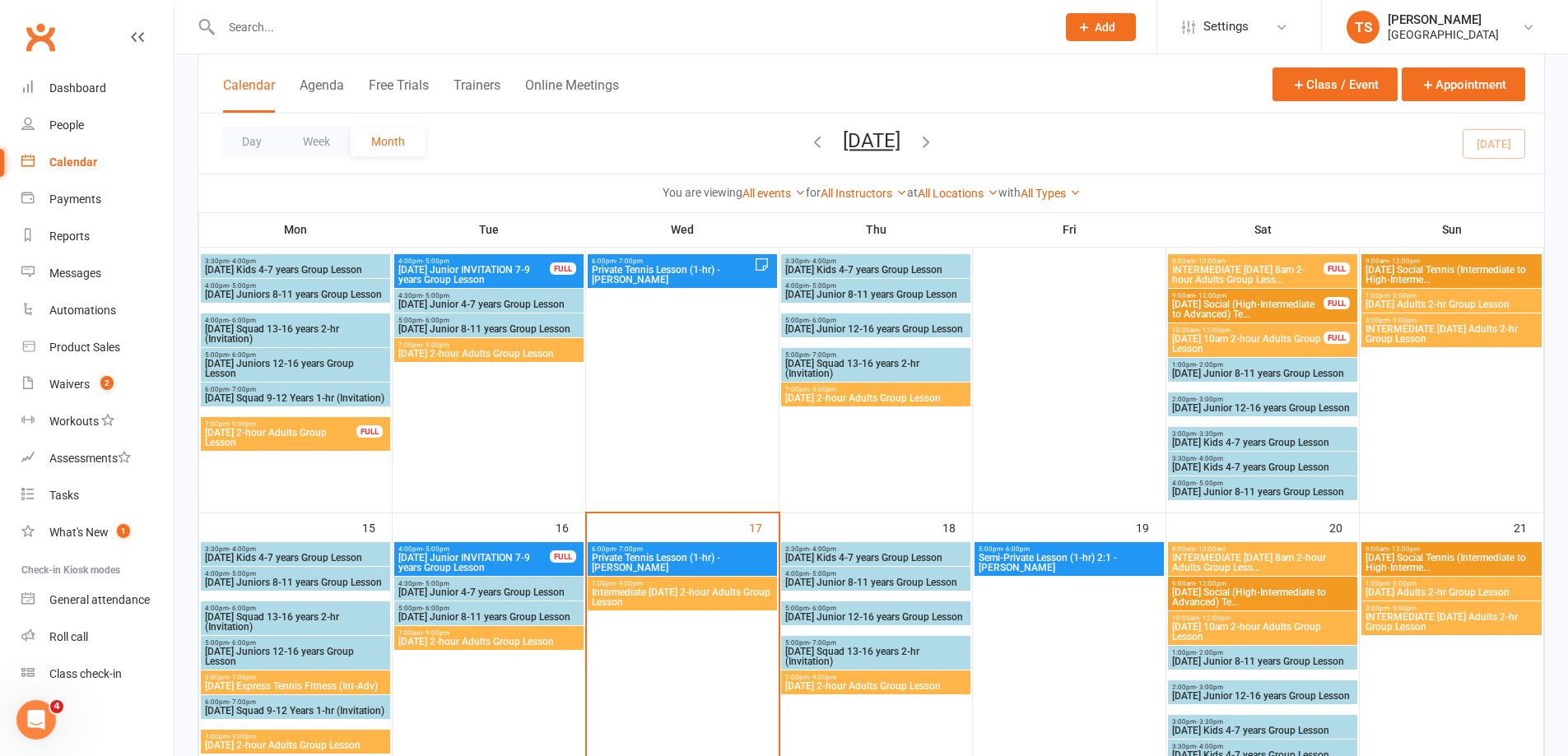
click at [1436, 622] on span "INTERMEDIATE [DATE] Adults 2-hr Group Lesson" at bounding box center [1451, 621] width 174 height 19
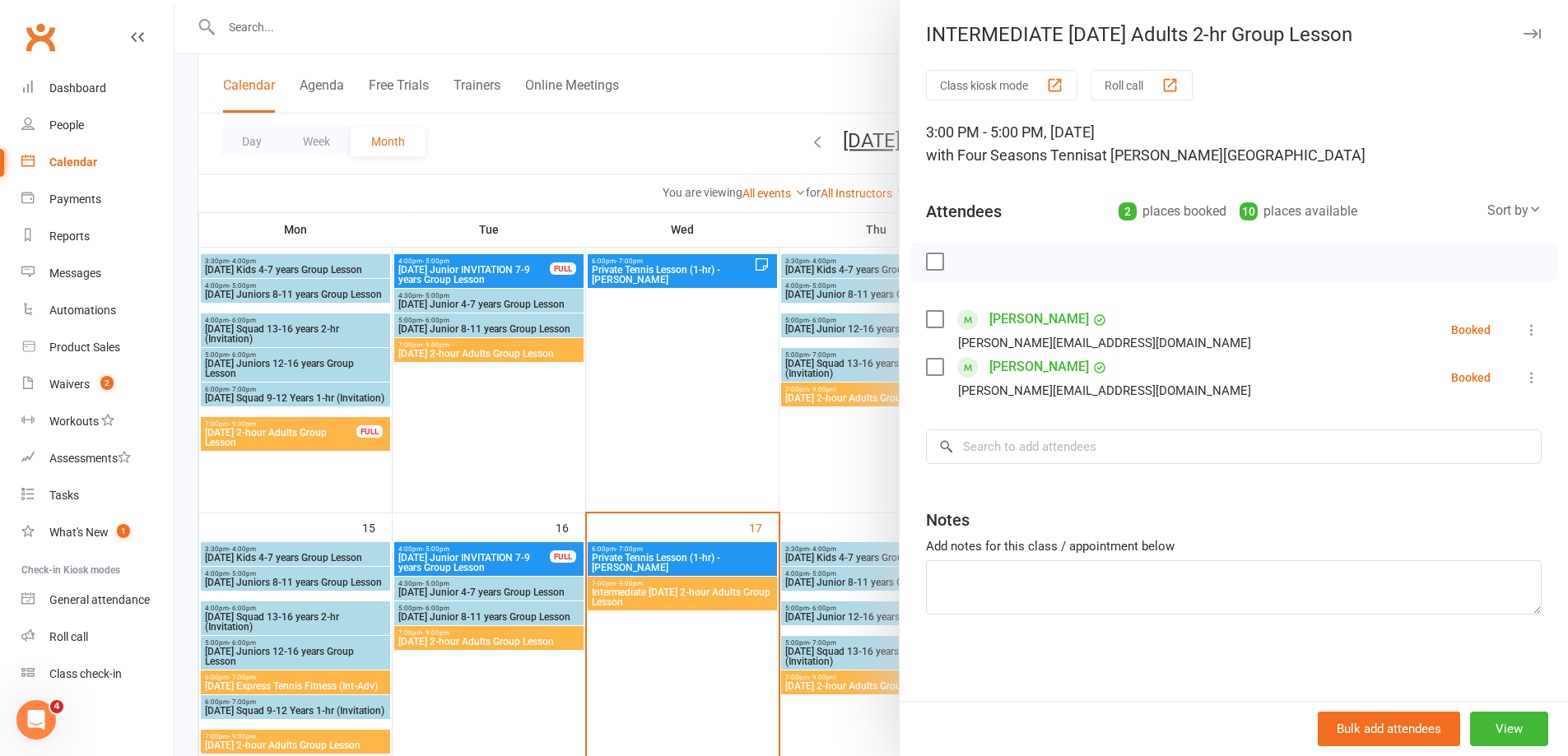
click at [698, 681] on div at bounding box center [871, 378] width 1393 height 756
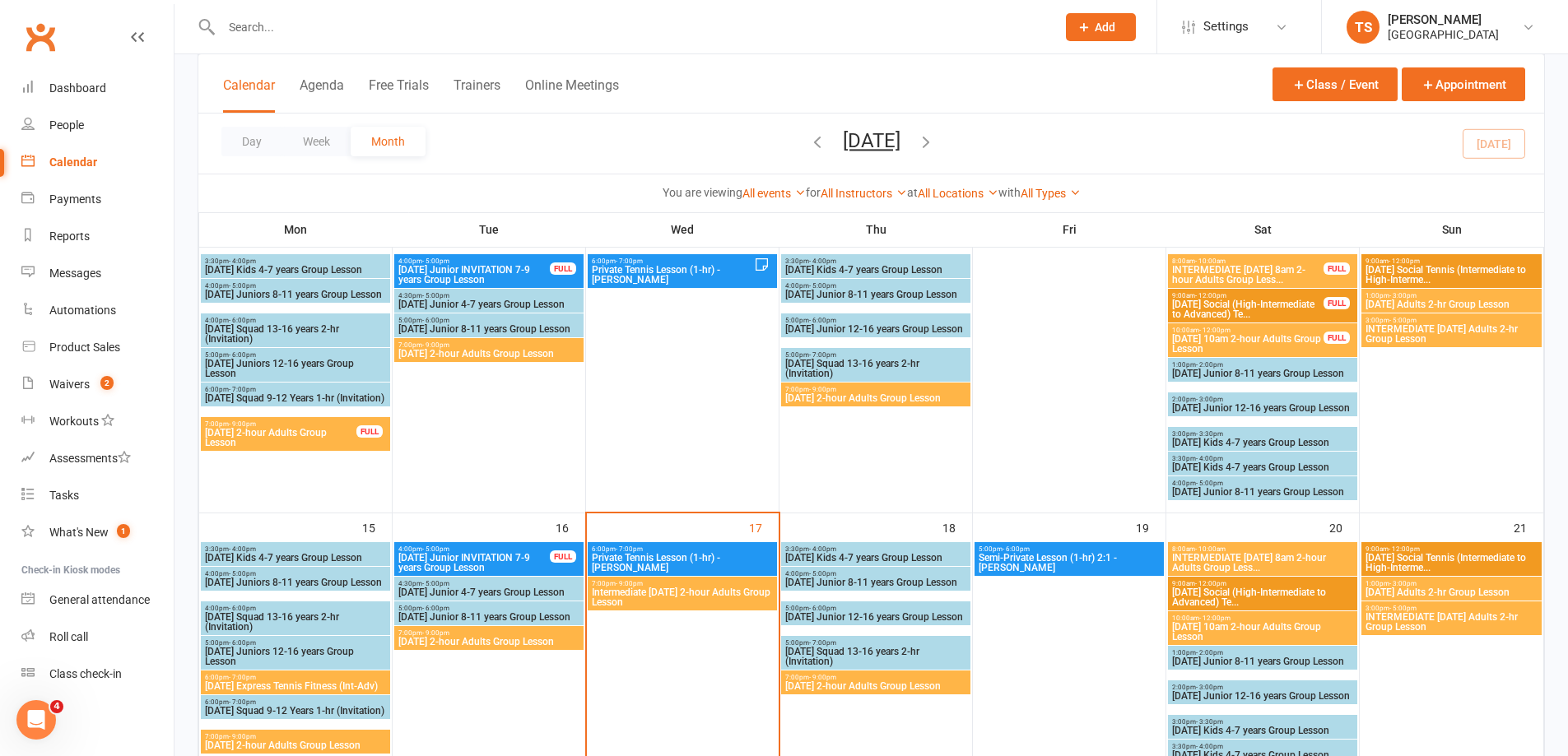
click at [1417, 589] on span "[DATE] Adults 2-hr Group Lesson" at bounding box center [1451, 592] width 174 height 10
